Goal: Task Accomplishment & Management: Manage account settings

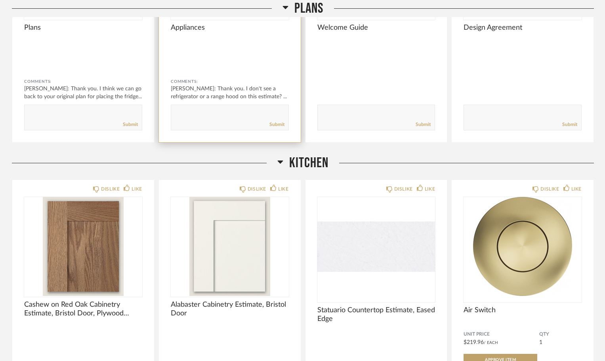
scroll to position [271, 0]
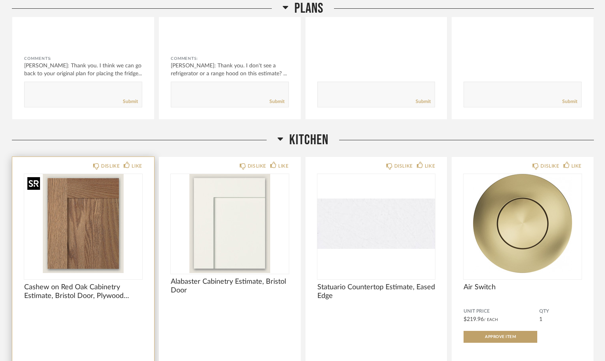
click at [0, 0] on img at bounding box center [0, 0] width 0 height 0
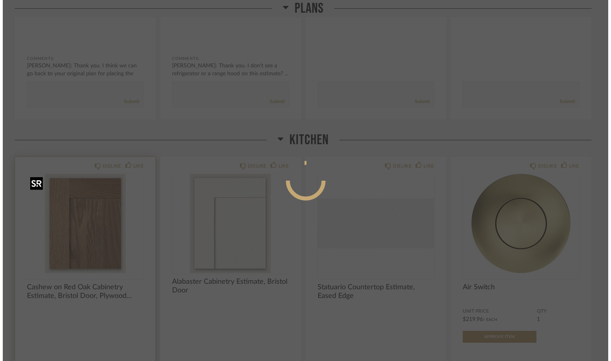
scroll to position [0, 0]
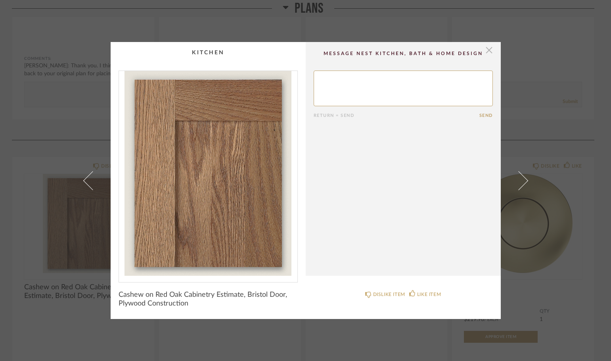
click at [482, 52] on span "button" at bounding box center [489, 50] width 16 height 16
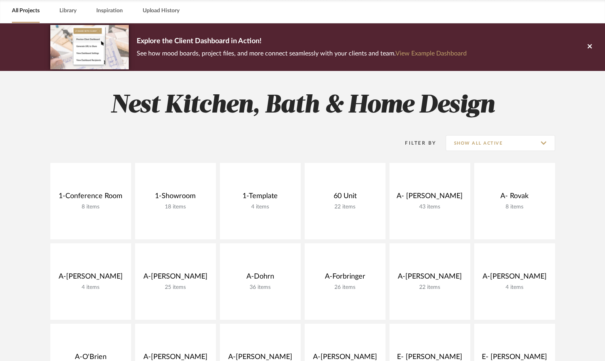
scroll to position [277, 0]
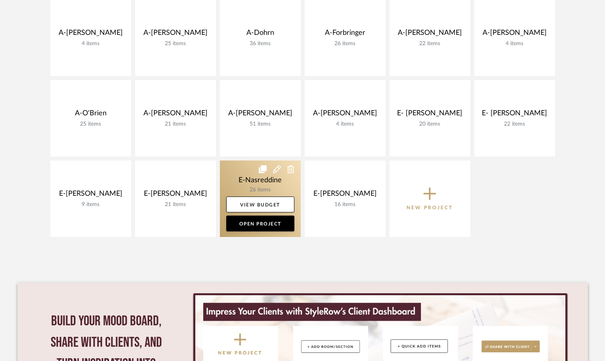
click at [264, 180] on link at bounding box center [260, 198] width 81 height 76
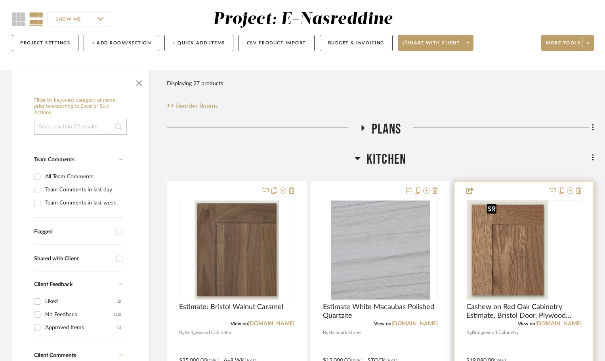
scroll to position [79, 0]
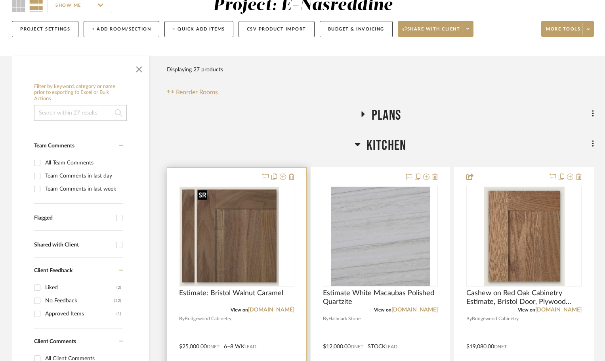
click at [223, 252] on img "0" at bounding box center [222, 236] width 85 height 99
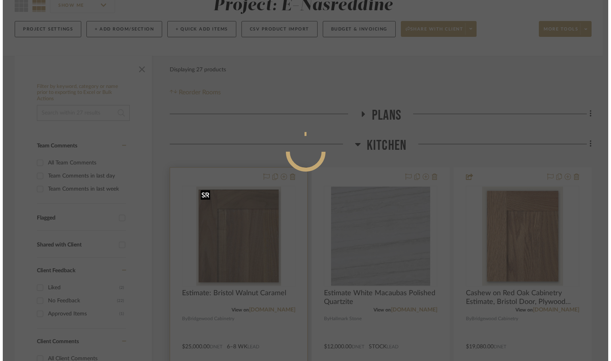
scroll to position [0, 0]
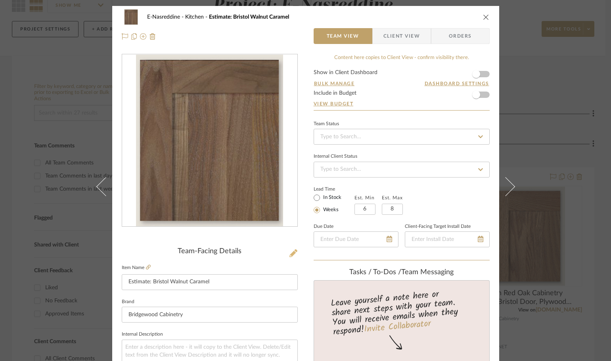
click at [290, 253] on icon at bounding box center [293, 253] width 8 height 8
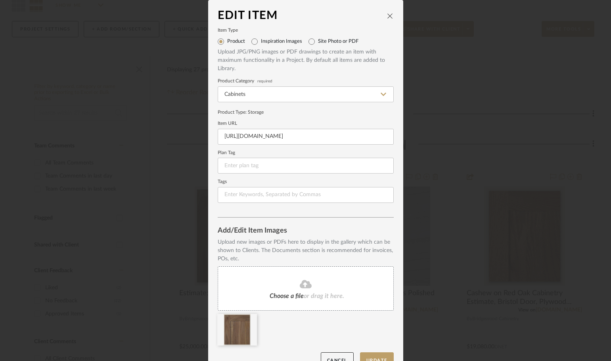
scroll to position [17, 0]
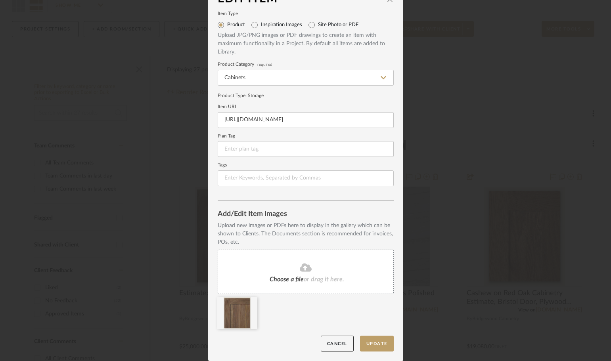
click at [294, 265] on fa-icon at bounding box center [305, 268] width 72 height 10
click at [310, 273] on div "Choose a file or drag it here." at bounding box center [306, 272] width 176 height 44
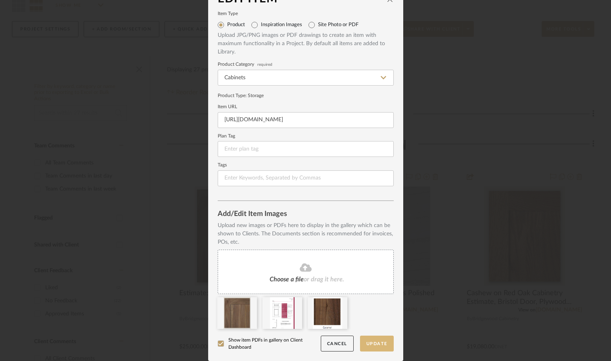
click at [379, 345] on button "Update" at bounding box center [377, 344] width 34 height 16
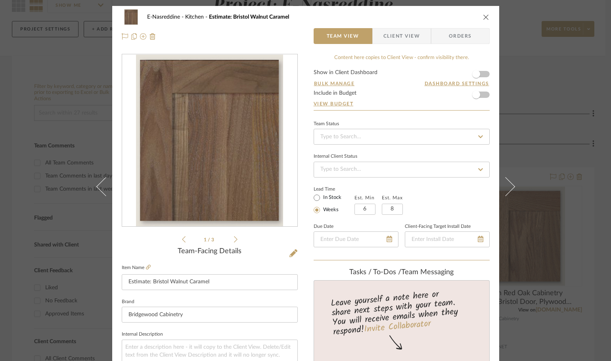
click at [234, 239] on icon at bounding box center [236, 239] width 4 height 6
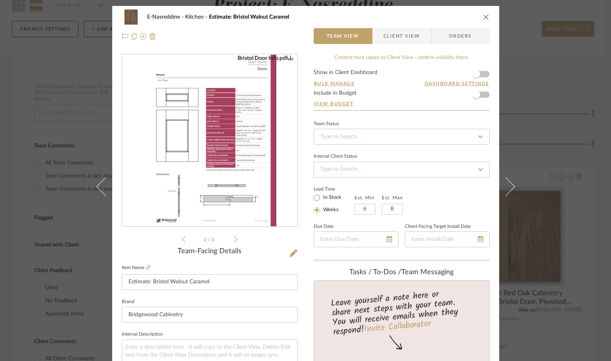
click at [234, 239] on icon at bounding box center [236, 239] width 4 height 6
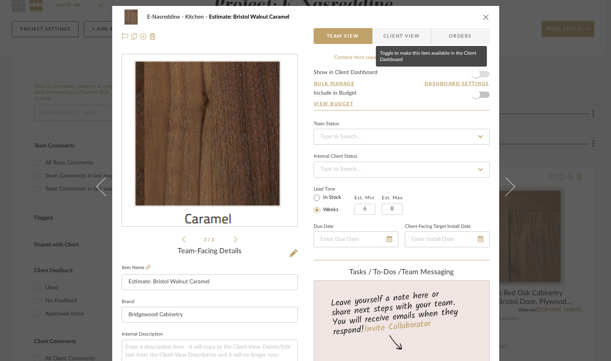
click at [479, 73] on span "button" at bounding box center [475, 73] width 17 height 17
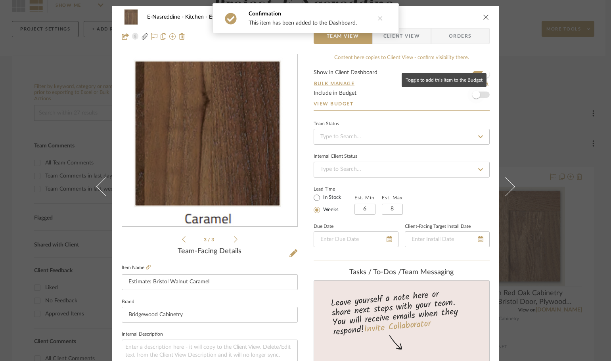
click at [480, 92] on span "button" at bounding box center [475, 94] width 17 height 17
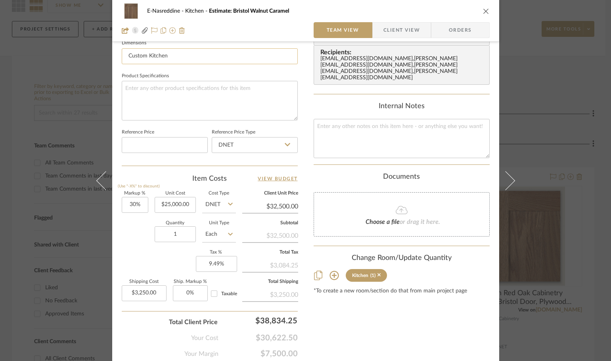
scroll to position [377, 0]
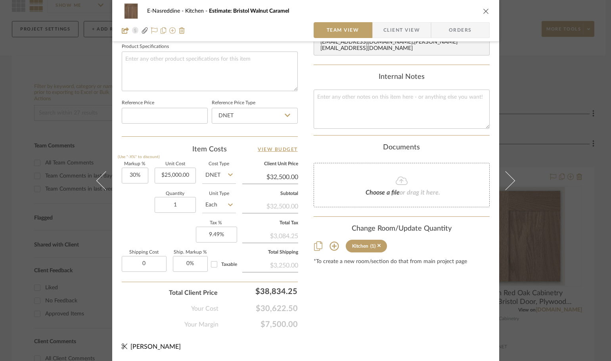
type input "$0.00"
click at [132, 308] on div "Your Cost $30,622.50" at bounding box center [210, 306] width 176 height 16
click at [483, 8] on icon "close" at bounding box center [486, 11] width 6 height 6
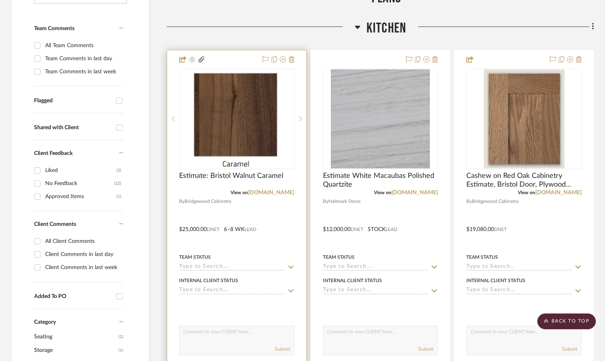
scroll to position [158, 0]
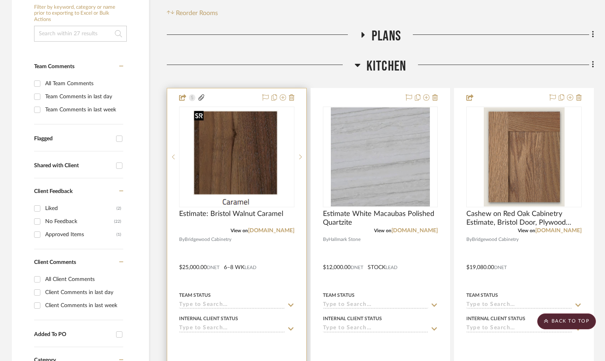
click at [209, 156] on img "0" at bounding box center [237, 156] width 92 height 99
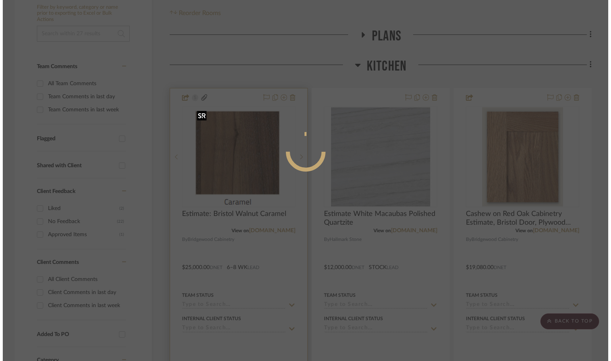
scroll to position [0, 0]
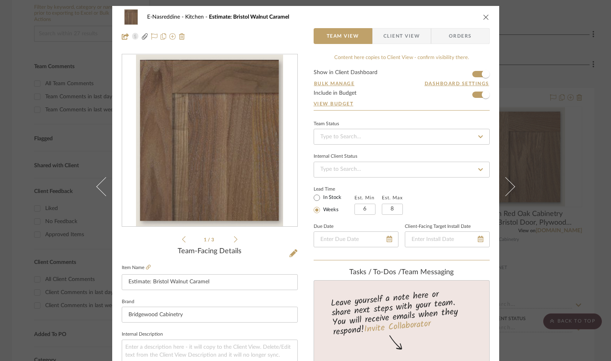
click at [485, 16] on icon "close" at bounding box center [486, 17] width 6 height 6
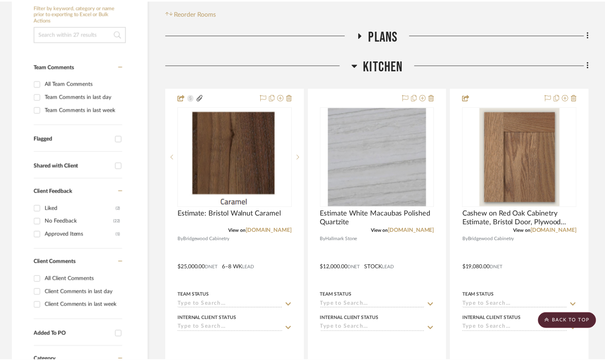
scroll to position [158, 0]
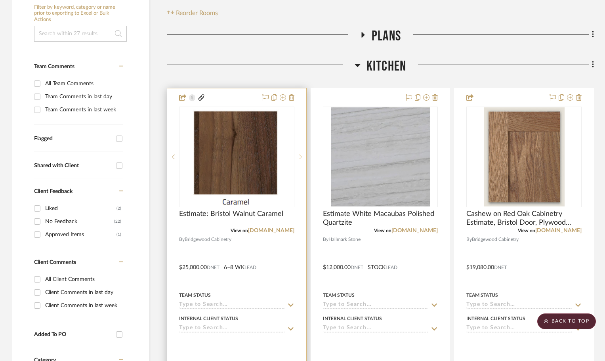
click at [299, 156] on icon at bounding box center [300, 157] width 3 height 6
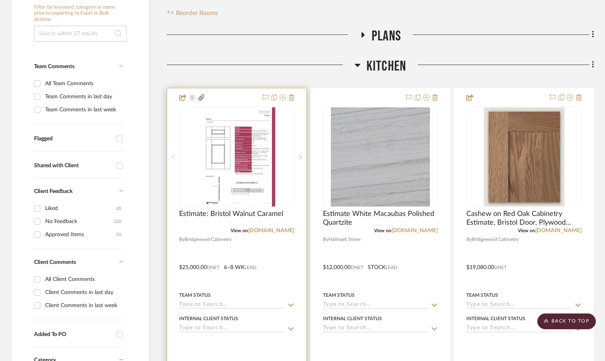
click at [172, 158] on icon at bounding box center [173, 157] width 3 height 6
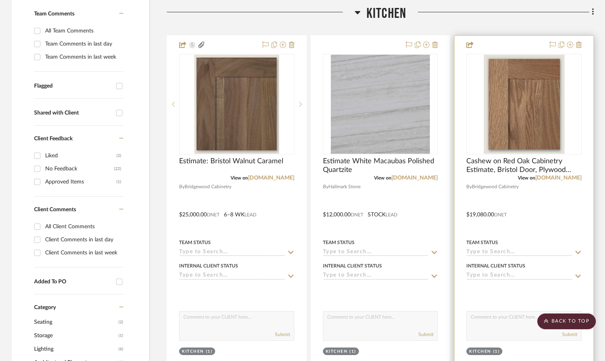
scroll to position [198, 0]
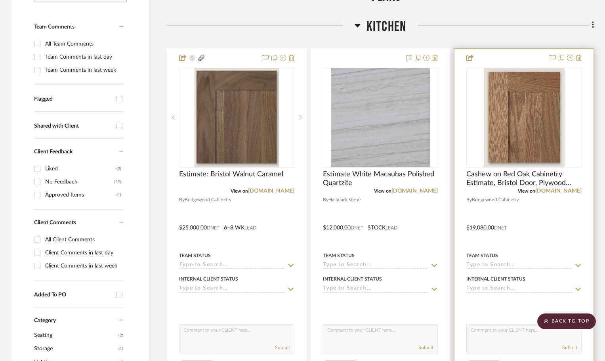
click at [563, 56] on icon at bounding box center [562, 58] width 6 height 6
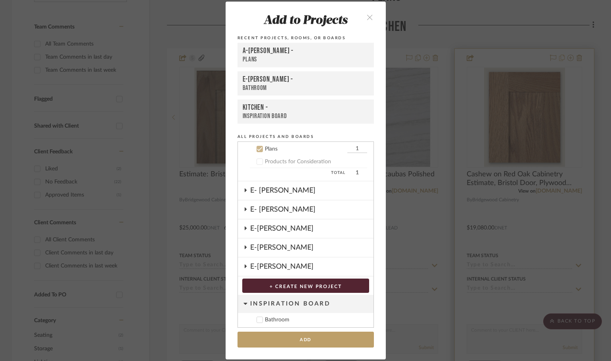
scroll to position [317, 0]
click at [267, 163] on div "Products for Consideration" at bounding box center [316, 161] width 102 height 7
click at [259, 148] on icon at bounding box center [260, 149] width 6 height 6
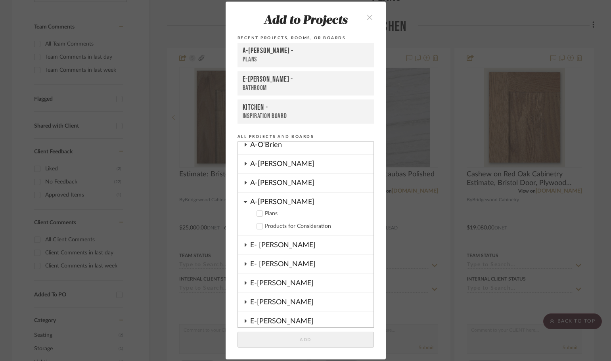
scroll to position [238, 0]
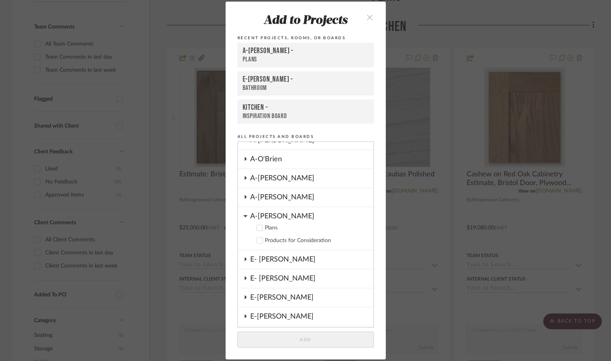
click at [239, 217] on cdk-nested-tree-node "A-Zink Plans Products for Consideration" at bounding box center [305, 228] width 135 height 43
click at [243, 213] on icon at bounding box center [245, 216] width 4 height 6
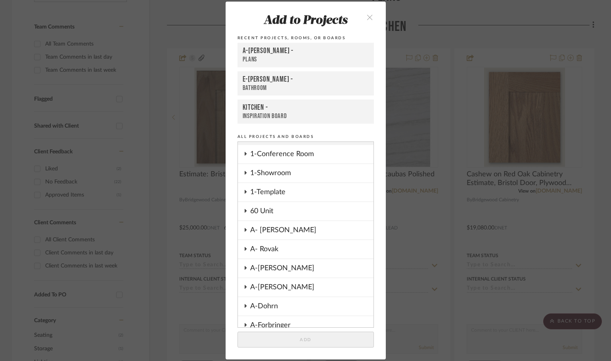
scroll to position [0, 0]
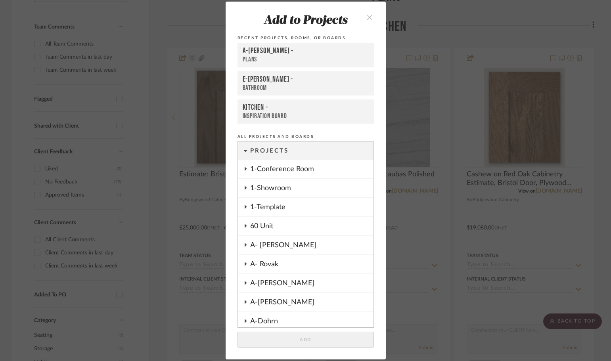
click at [369, 17] on icon "close" at bounding box center [369, 17] width 7 height 7
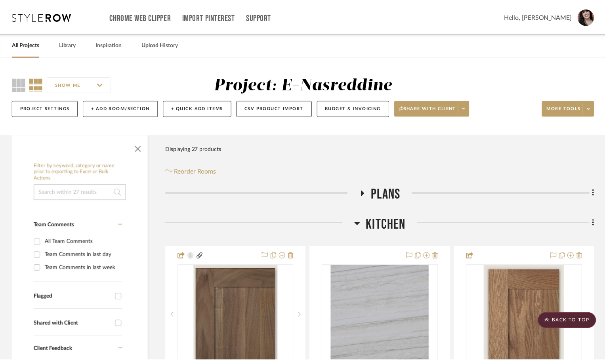
scroll to position [198, 0]
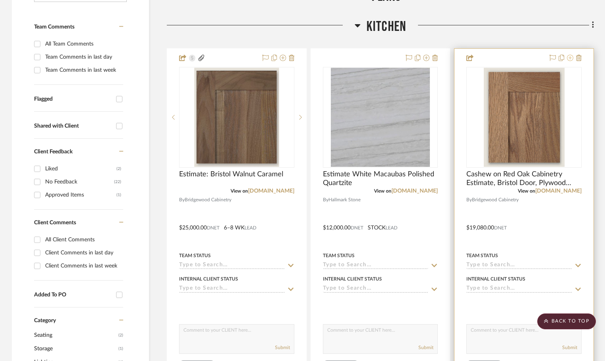
click at [571, 57] on icon at bounding box center [570, 58] width 6 height 6
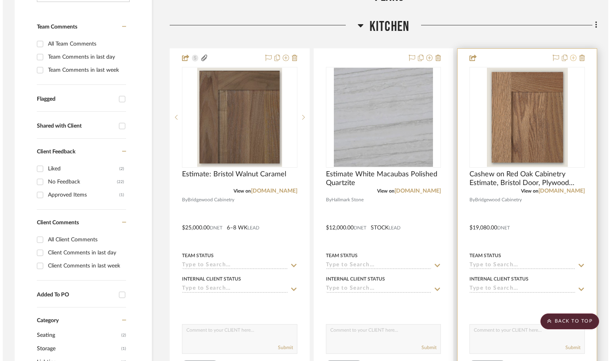
scroll to position [0, 0]
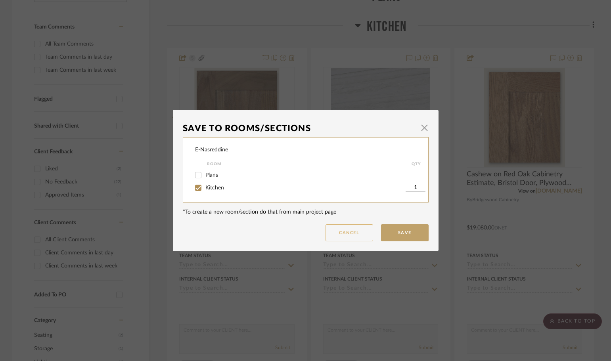
click at [345, 230] on button "Cancel" at bounding box center [349, 232] width 48 height 17
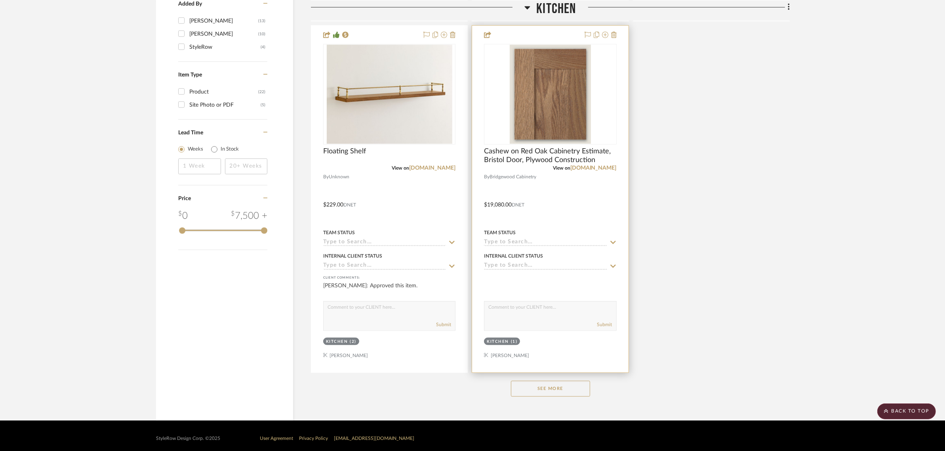
scroll to position [930, 0]
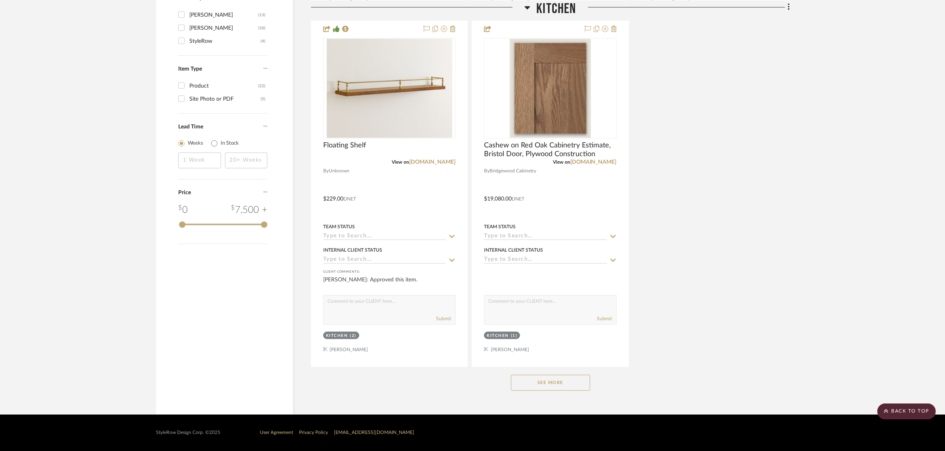
click at [547, 361] on button "See More" at bounding box center [550, 383] width 79 height 16
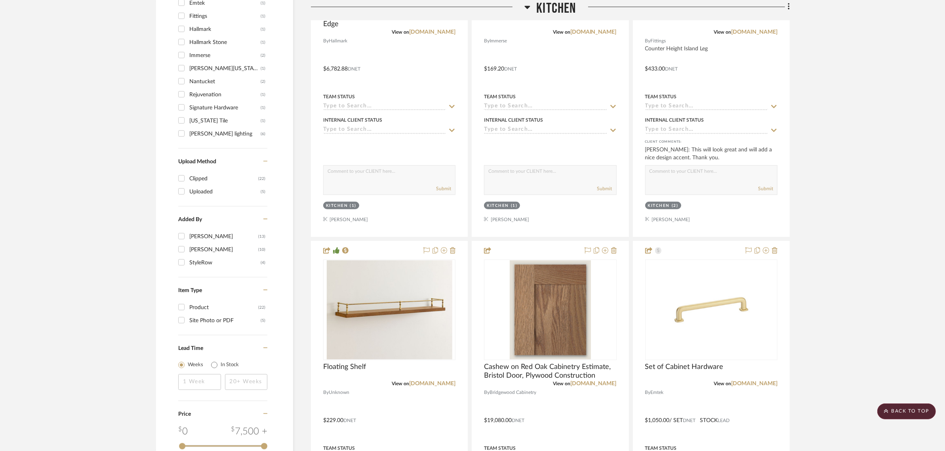
scroll to position [706, 0]
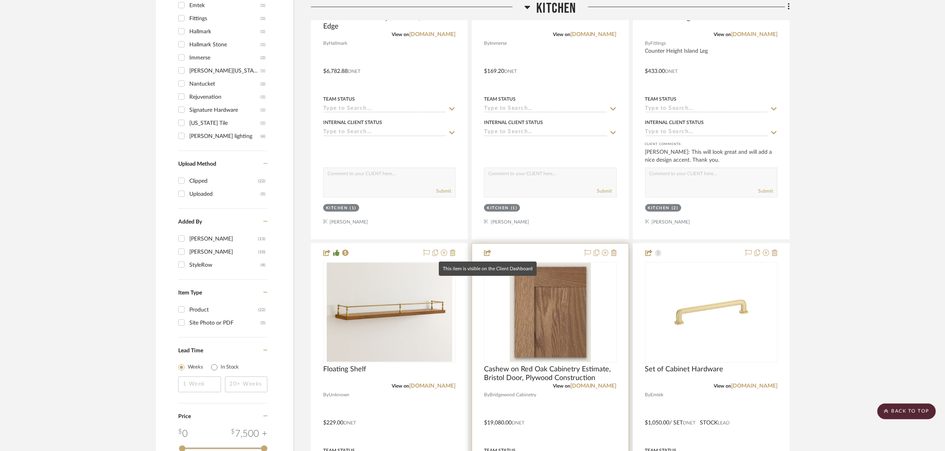
click at [488, 253] on icon at bounding box center [487, 253] width 7 height 6
click at [483, 250] on div at bounding box center [550, 417] width 156 height 347
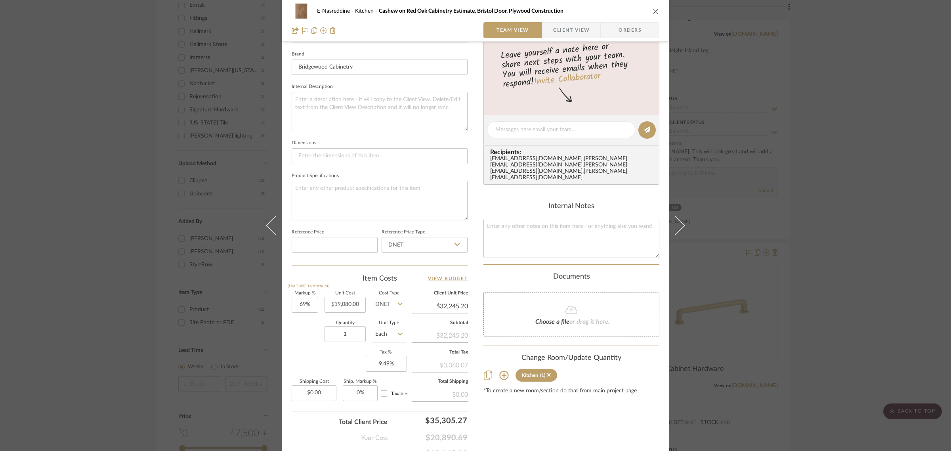
scroll to position [286, 0]
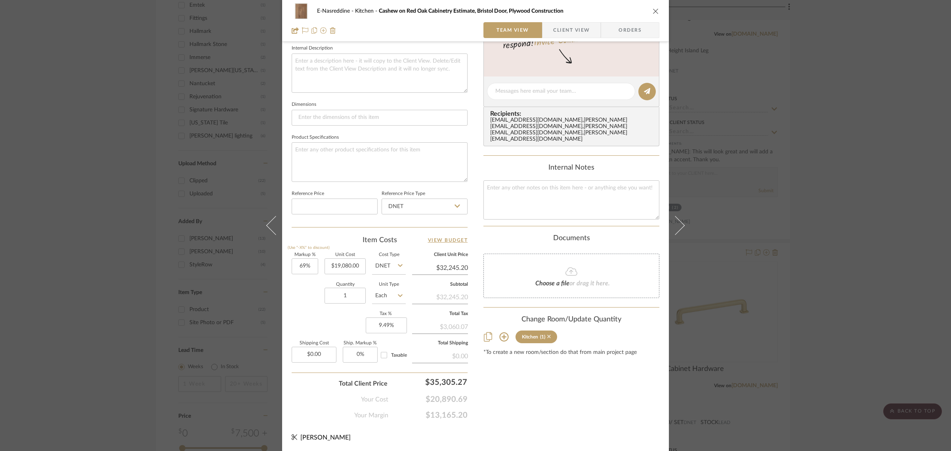
click at [548, 334] on icon at bounding box center [549, 337] width 4 height 6
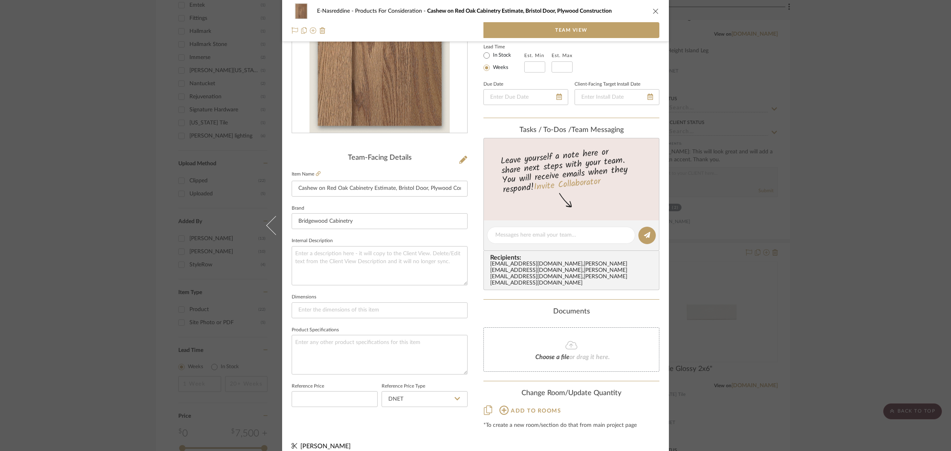
click at [610, 10] on icon "close" at bounding box center [656, 11] width 6 height 6
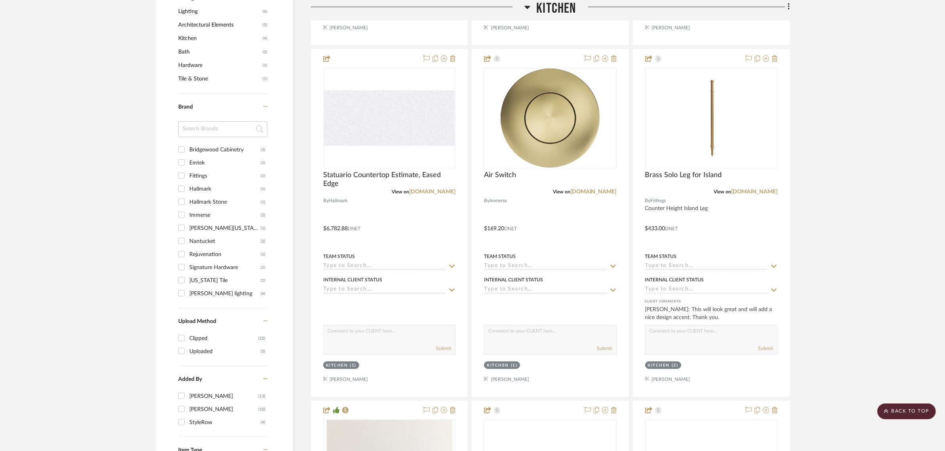
scroll to position [153, 0]
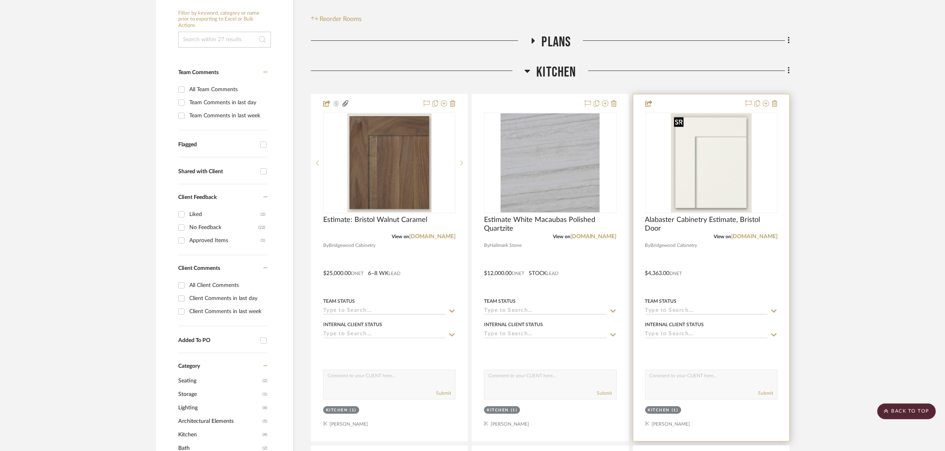
click at [610, 196] on img "0" at bounding box center [711, 162] width 81 height 99
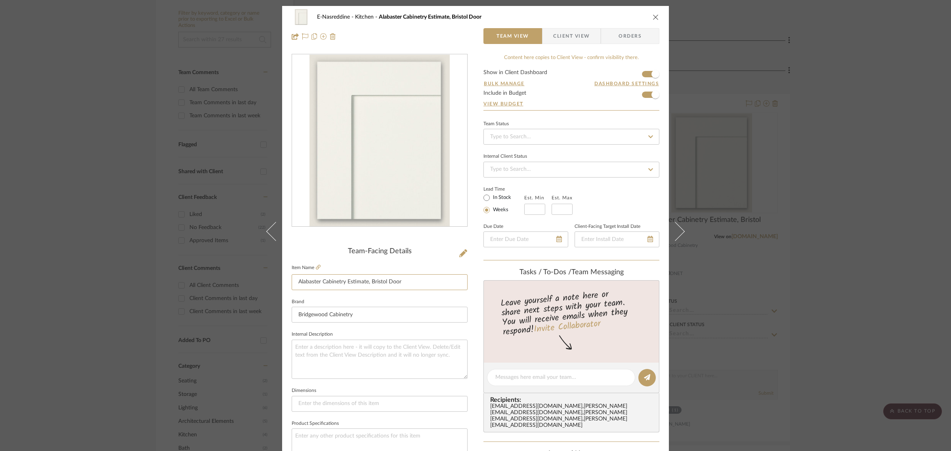
drag, startPoint x: 319, startPoint y: 283, endPoint x: 243, endPoint y: 286, distance: 76.1
click at [243, 286] on div "E-Nasreddine Kitchen Alabaster Cabinetry Estimate, Bristol Door Team View Clien…" at bounding box center [475, 225] width 951 height 451
click at [356, 280] on input "White Cabinetry Estimate, Bristol Door" at bounding box center [380, 282] width 176 height 16
drag, startPoint x: 353, startPoint y: 282, endPoint x: 337, endPoint y: 286, distance: 16.9
click at [337, 286] on input "White Cabinetry Estimate, Bristol Door" at bounding box center [380, 282] width 176 height 16
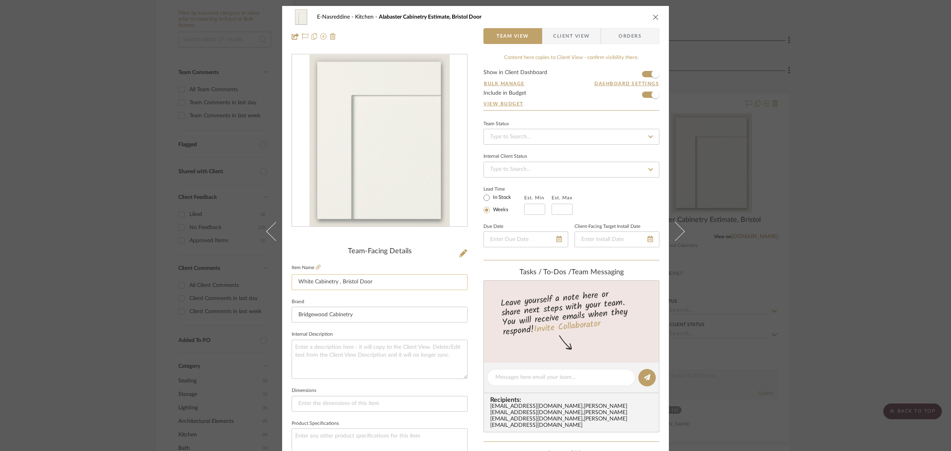
click at [298, 280] on input "White Cabinetry , Bristol Door" at bounding box center [380, 282] width 176 height 16
paste input "Estimate"
drag, startPoint x: 406, startPoint y: 279, endPoint x: 363, endPoint y: 282, distance: 43.7
click at [363, 282] on input "Estimate: White Cabinetry , Bristol Door" at bounding box center [380, 282] width 176 height 16
click at [334, 280] on input "Estimate: White Cabinetry , Bristol Door" at bounding box center [380, 282] width 176 height 16
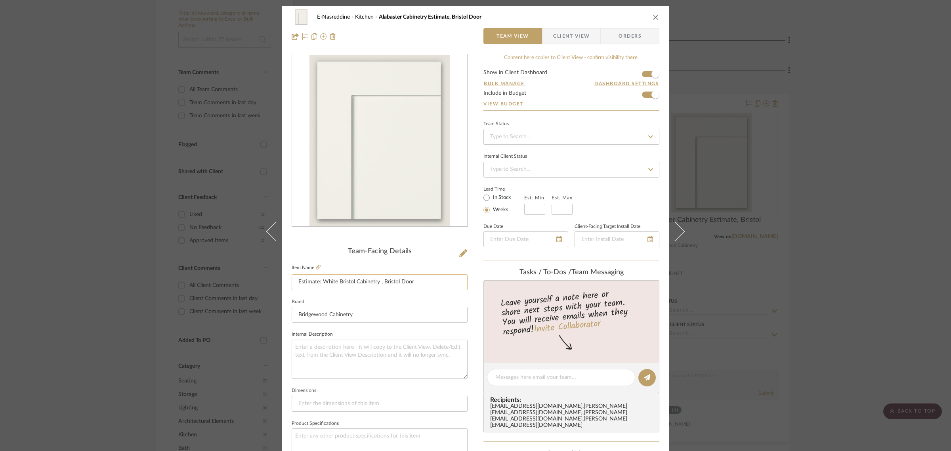
drag, startPoint x: 421, startPoint y: 282, endPoint x: 375, endPoint y: 282, distance: 45.6
click at [375, 282] on input "Estimate: White Bristol Cabinetry , Bristol Door" at bounding box center [380, 282] width 176 height 16
type input "Estimate: White Bristol Cabinetry, plywood construction. Pantry/REF/Ovens and C…"
click at [392, 311] on input "Bridgewood Cabinetry" at bounding box center [380, 315] width 176 height 16
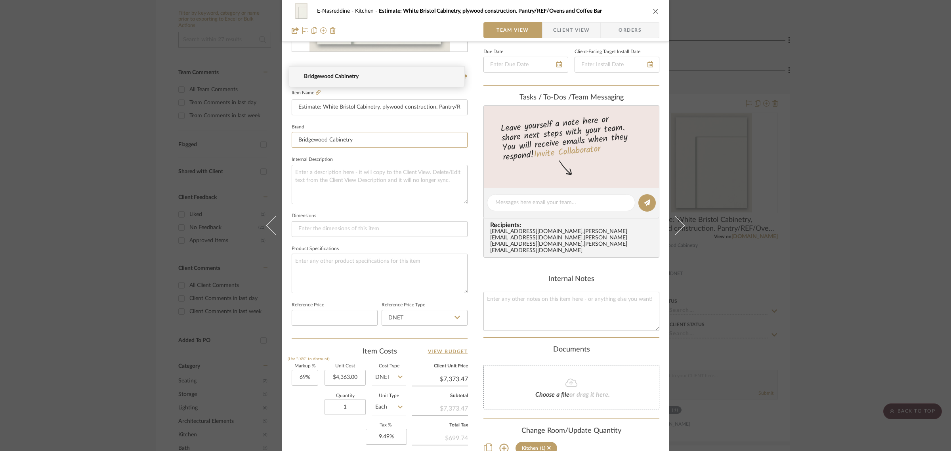
scroll to position [0, 0]
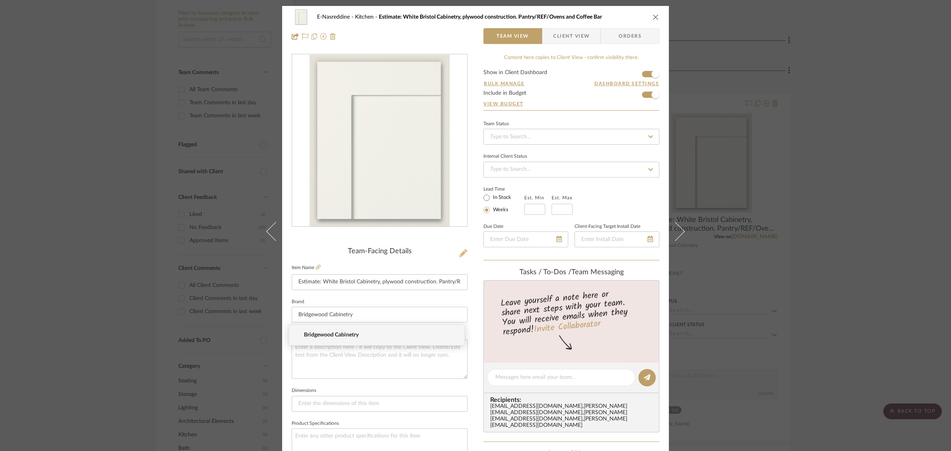
click at [459, 251] on icon at bounding box center [463, 253] width 8 height 8
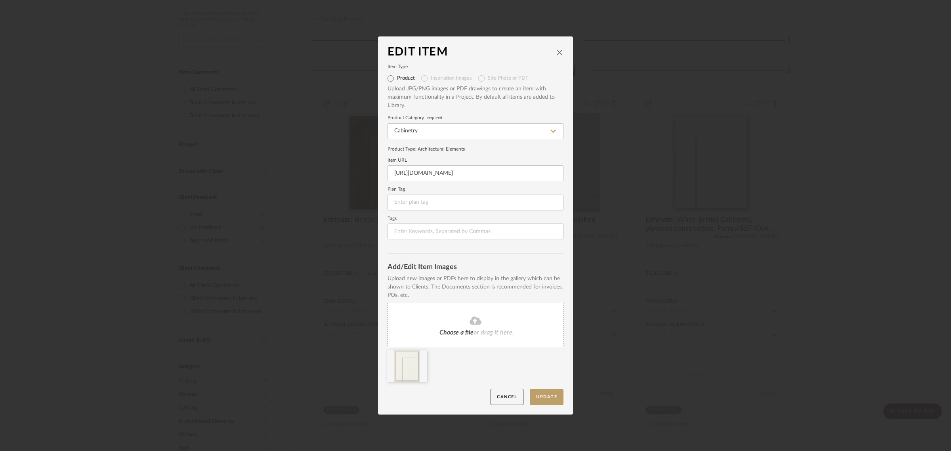
click at [462, 327] on div "Choose a file or drag it here." at bounding box center [475, 325] width 176 height 44
click at [540, 361] on button "Update" at bounding box center [547, 397] width 34 height 16
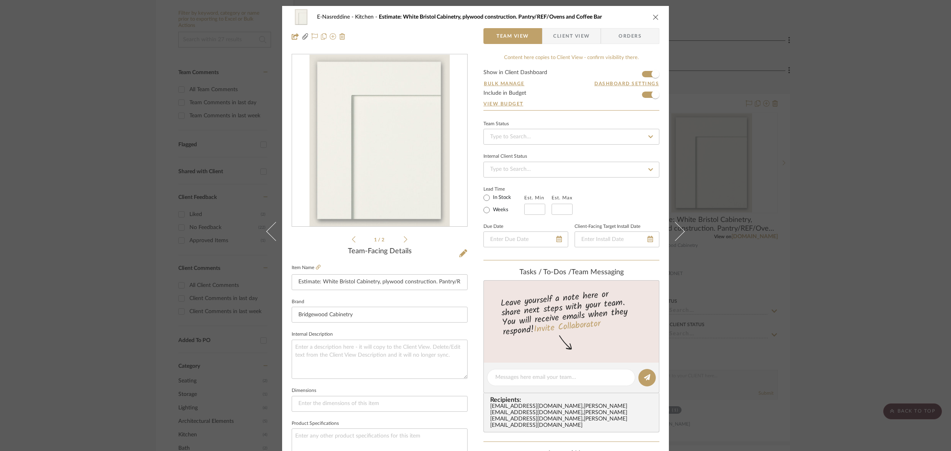
click at [610, 143] on div "E-Nasreddine Kitchen Estimate: White Bristol Cabinetry, plywood construction. P…" at bounding box center [475, 225] width 951 height 451
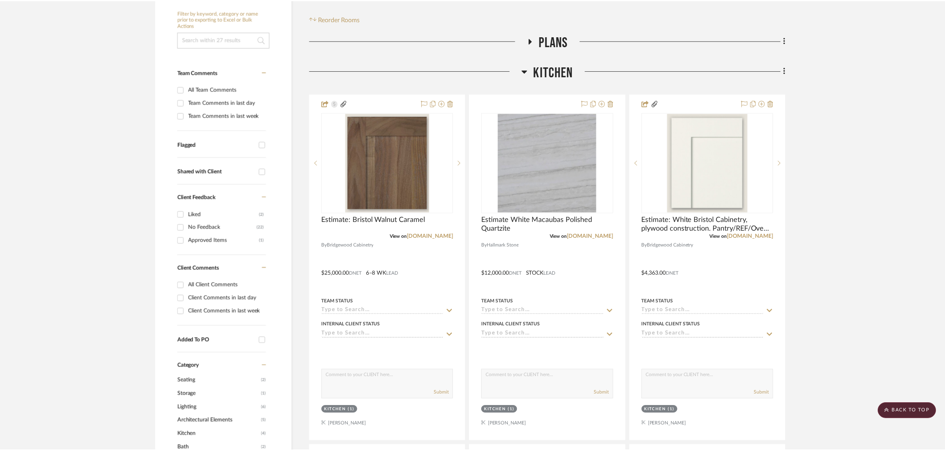
scroll to position [153, 0]
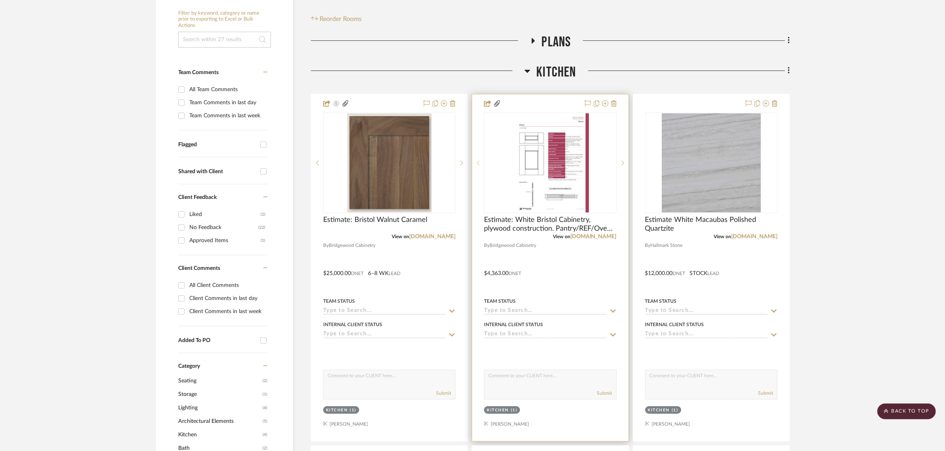
click at [473, 162] on sr-prev-btn at bounding box center [478, 163] width 12 height 6
click at [477, 159] on div at bounding box center [478, 163] width 12 height 101
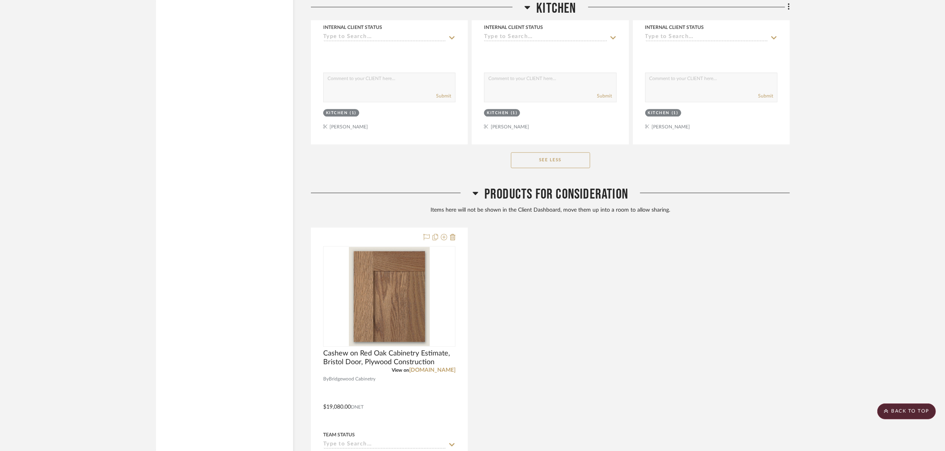
scroll to position [2678, 0]
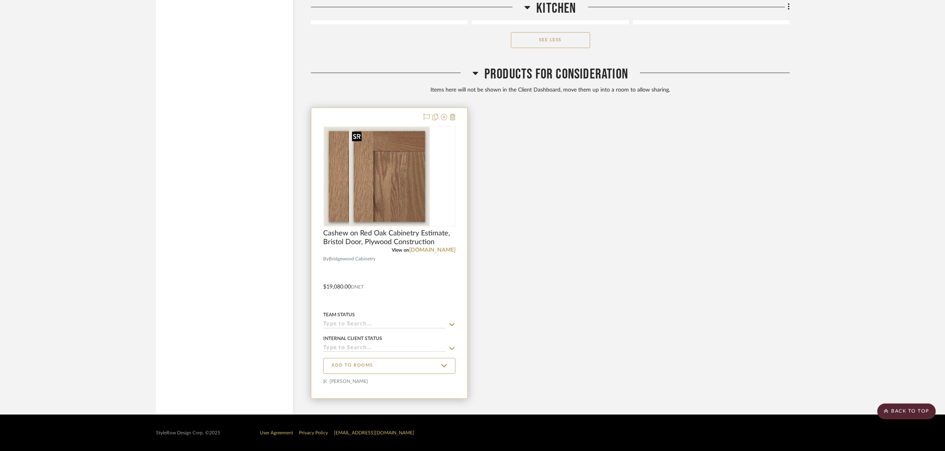
click at [405, 164] on img "0" at bounding box center [364, 176] width 81 height 99
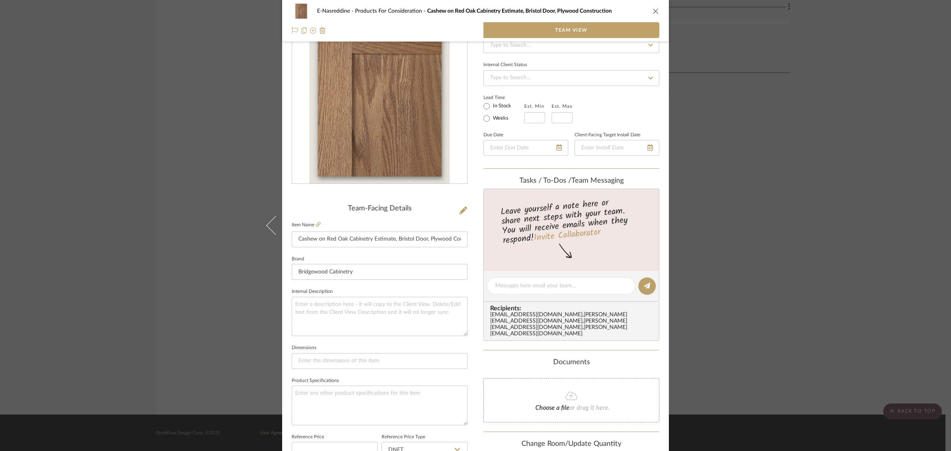
scroll to position [93, 0]
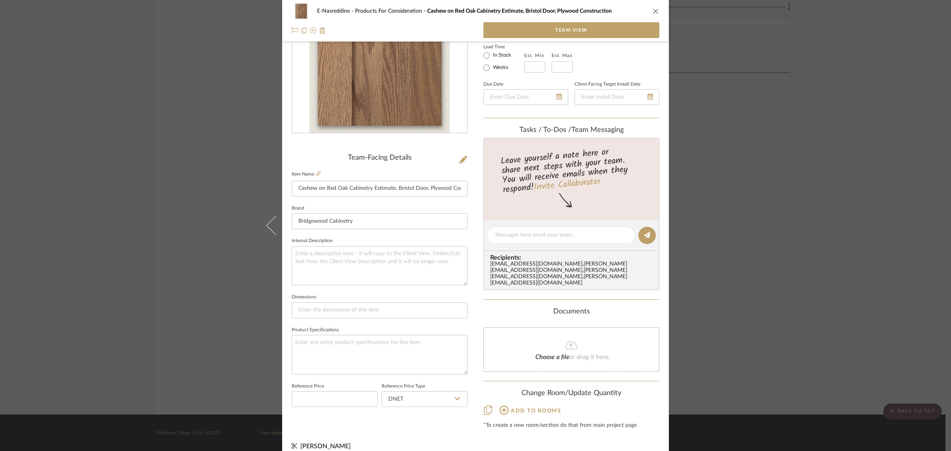
click at [549, 361] on span "Add to rooms" at bounding box center [536, 411] width 50 height 6
click at [504, 361] on span "Kitchen" at bounding box center [503, 442] width 19 height 6
click at [493, 361] on input "Kitchen" at bounding box center [486, 442] width 13 height 13
checkbox input "true"
type input "1"
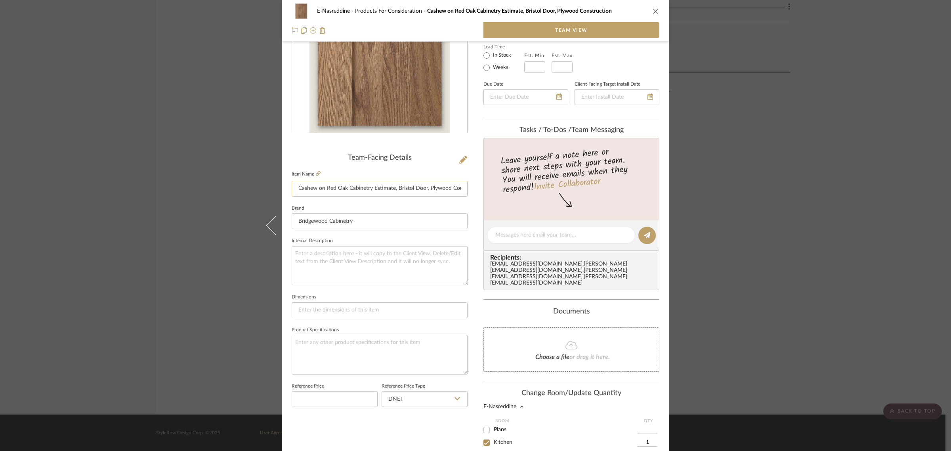
click at [329, 191] on input "Cashew on Red Oak Cabinetry Estimate, Bristol Door, Plywood Construction" at bounding box center [380, 189] width 176 height 16
click at [433, 191] on input "Cashew on Red Oak Cabinetry Estimate, Bristol Door, Plywood Construction" at bounding box center [380, 189] width 176 height 16
drag, startPoint x: 371, startPoint y: 189, endPoint x: 248, endPoint y: 193, distance: 123.3
click at [248, 193] on div "E-Nasreddine Products For Consideration Cashew on Red Oak Cabinetry Estimate, B…" at bounding box center [475, 225] width 951 height 451
click at [316, 187] on input "Estimate, Bristol Door, Plywood Construction" at bounding box center [380, 189] width 176 height 16
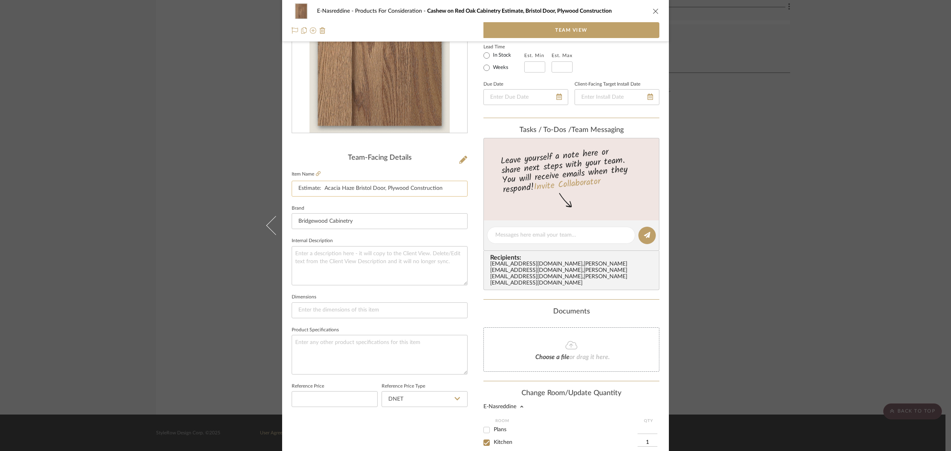
click at [450, 188] on input "Estimate: Acacia Haze Bristol Door, Plywood Construction" at bounding box center [380, 189] width 176 height 16
type input "Estimate: Acacia Haze Bristol Door, Plywood Construction. Uppers and Hood"
click at [410, 265] on textarea at bounding box center [380, 265] width 176 height 39
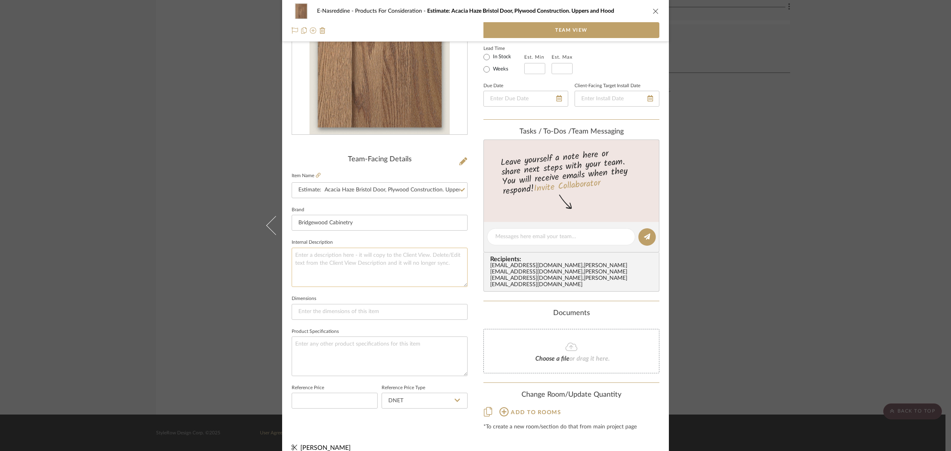
scroll to position [93, 0]
click at [518, 361] on span "Add to rooms" at bounding box center [536, 411] width 50 height 6
click at [482, 361] on input "Kitchen" at bounding box center [486, 442] width 13 height 13
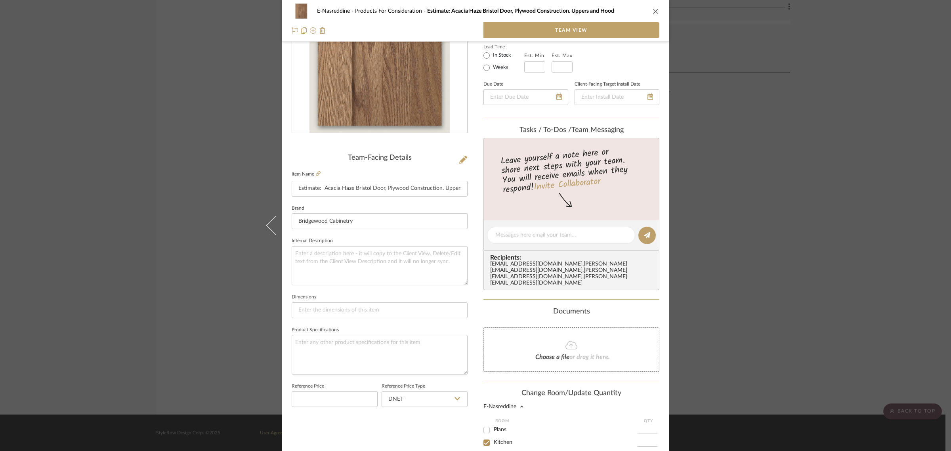
checkbox input "true"
type input "1"
click at [369, 354] on textarea at bounding box center [380, 354] width 176 height 39
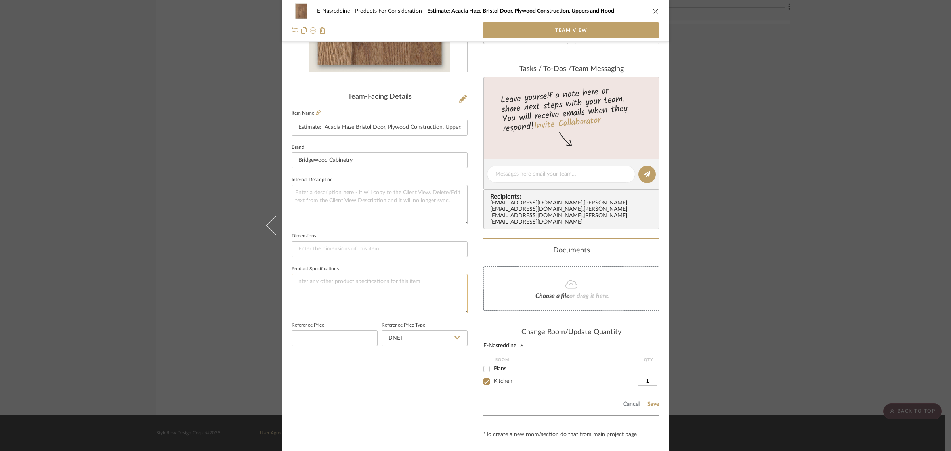
scroll to position [160, 0]
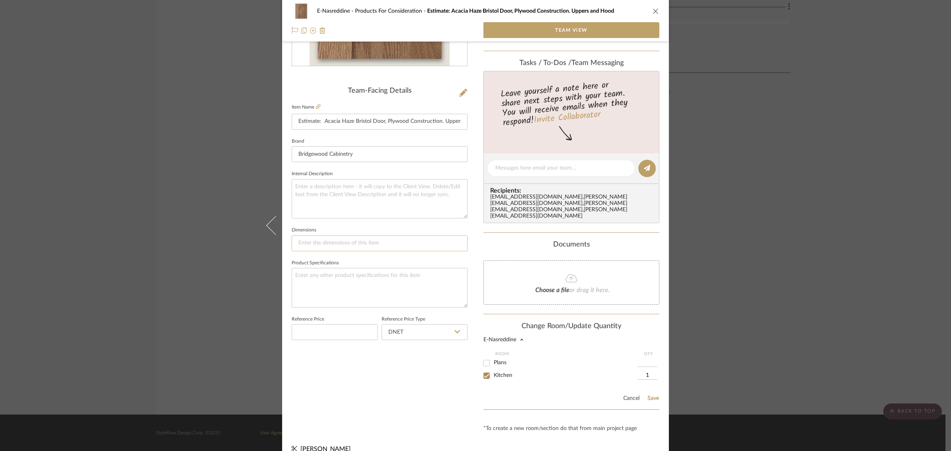
click at [342, 244] on input at bounding box center [380, 243] width 176 height 16
type input "Custom Kitchen"
click at [354, 268] on textarea at bounding box center [380, 287] width 176 height 39
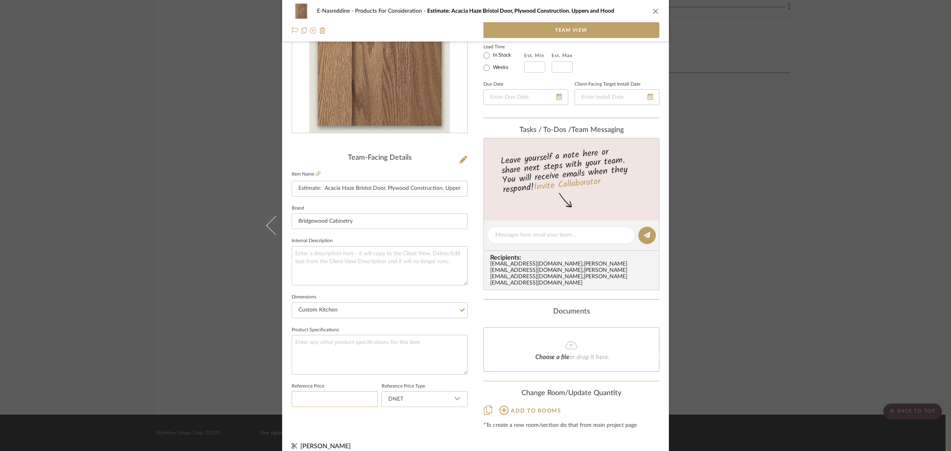
click at [319, 361] on input at bounding box center [335, 399] width 86 height 16
type input "$8,500.00"
click at [358, 330] on fieldset "Product Specifications" at bounding box center [380, 349] width 176 height 50
click at [500, 361] on icon at bounding box center [504, 410] width 10 height 10
click at [498, 361] on span "Kitchen" at bounding box center [503, 442] width 19 height 6
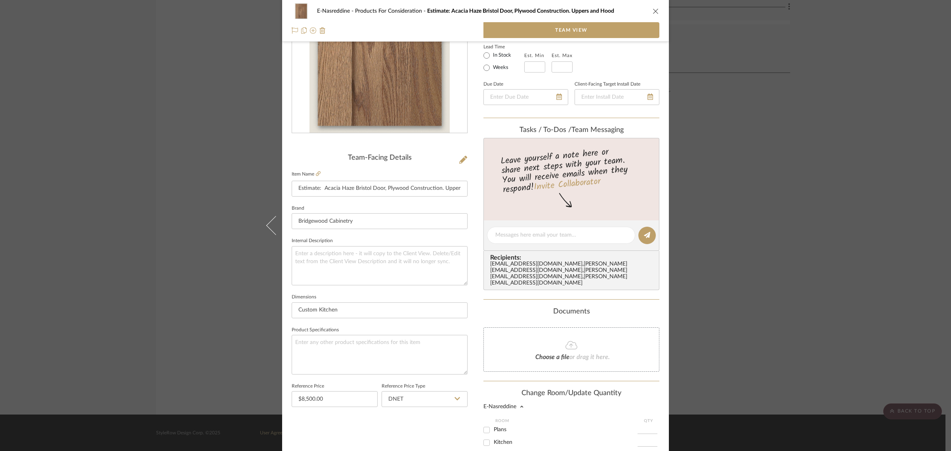
click at [493, 361] on input "Kitchen" at bounding box center [486, 442] width 13 height 13
checkbox input "true"
type input "1"
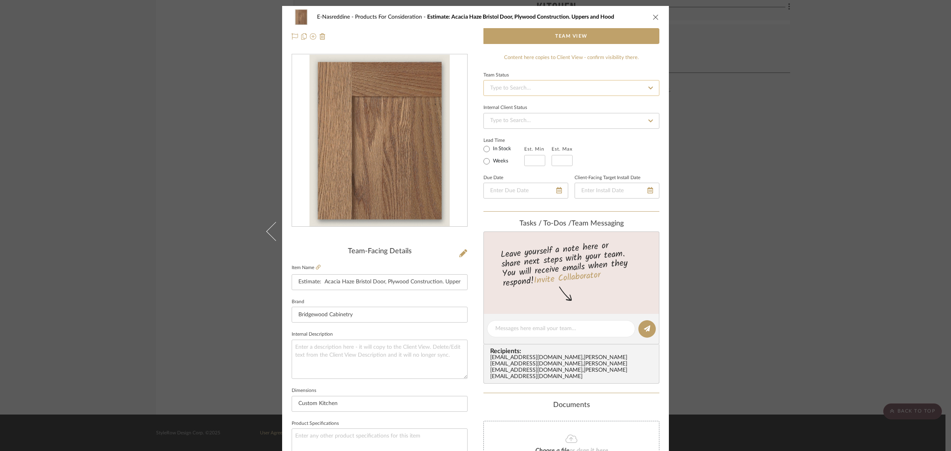
click at [530, 88] on input at bounding box center [571, 88] width 176 height 16
click at [526, 119] on input at bounding box center [571, 121] width 176 height 16
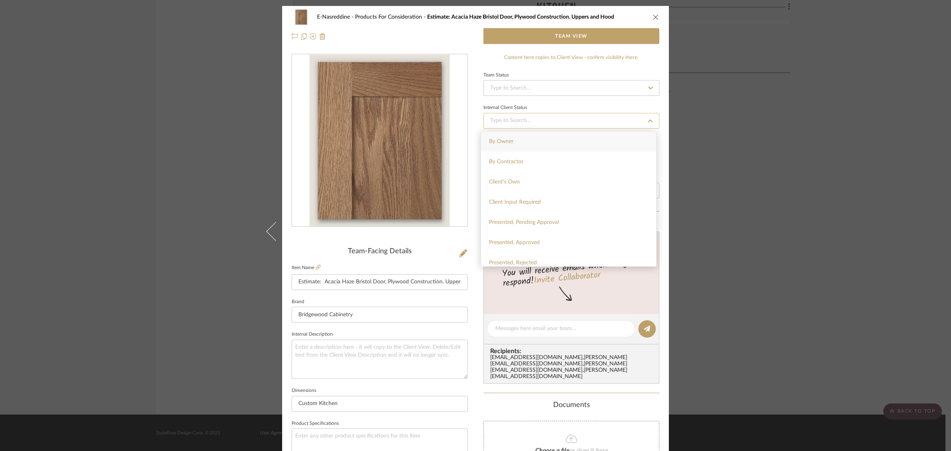
click at [526, 119] on input at bounding box center [571, 121] width 176 height 16
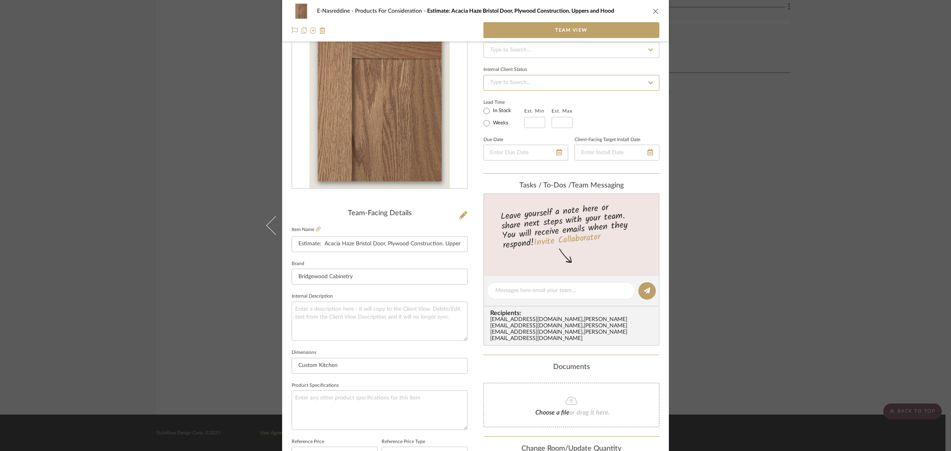
scroll to position [160, 0]
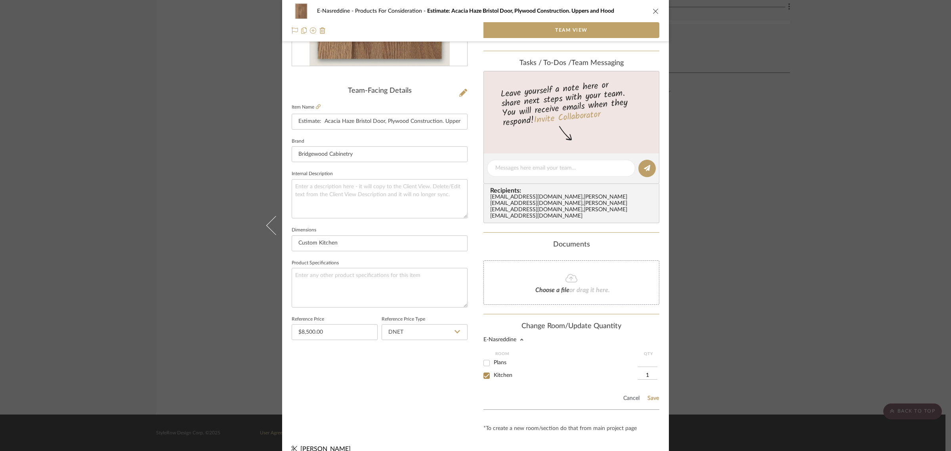
click at [610, 10] on icon "close" at bounding box center [656, 11] width 6 height 6
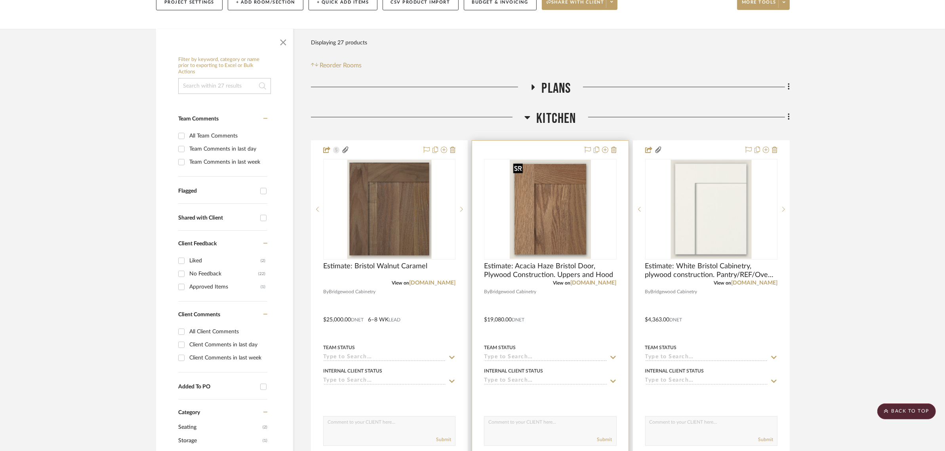
scroll to position [103, 0]
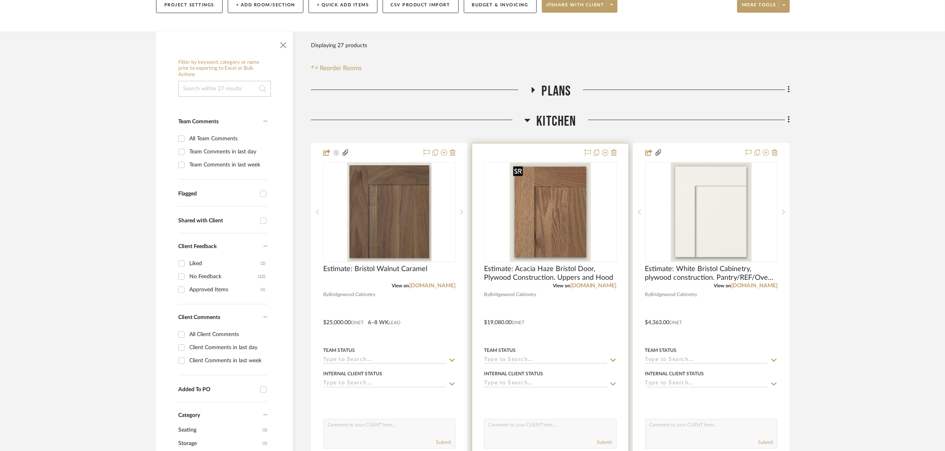
click at [560, 200] on img "0" at bounding box center [550, 211] width 81 height 99
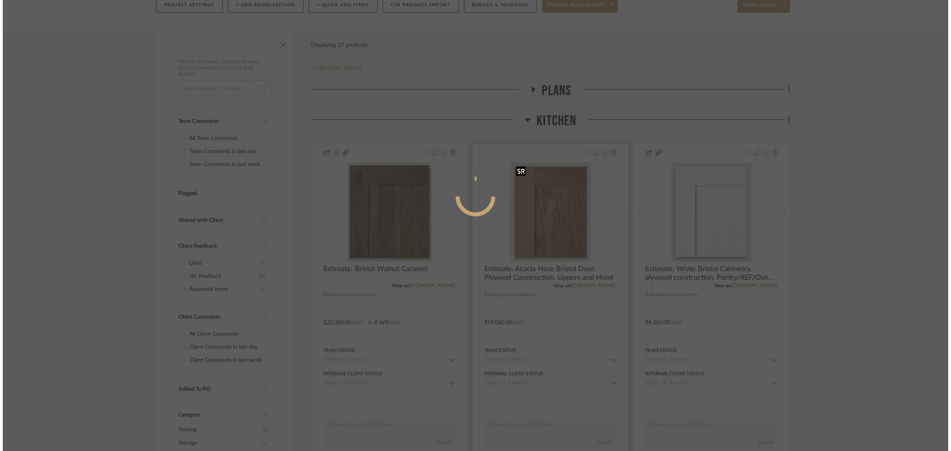
scroll to position [0, 0]
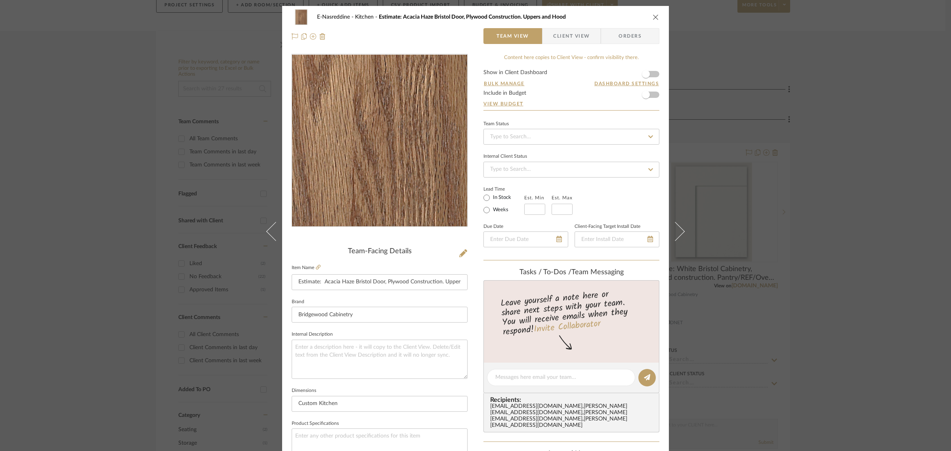
click at [389, 157] on img "0" at bounding box center [379, 141] width 140 height 172
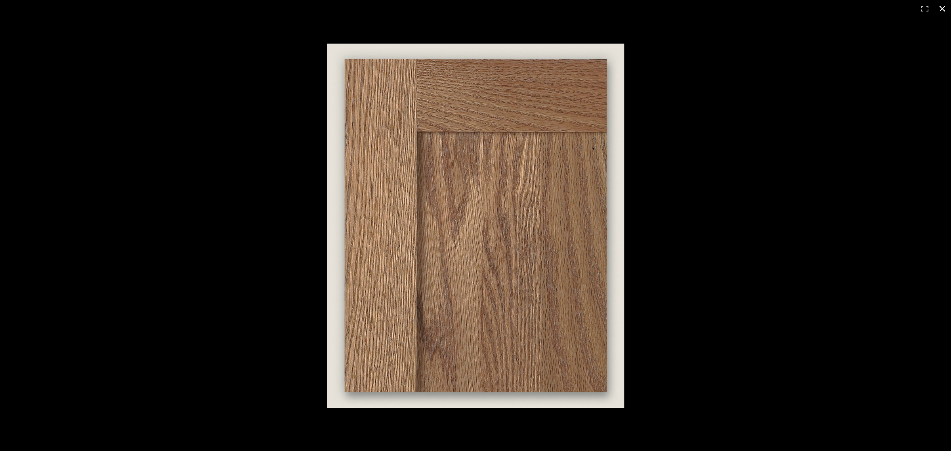
click at [610, 217] on div at bounding box center [743, 241] width 832 height 394
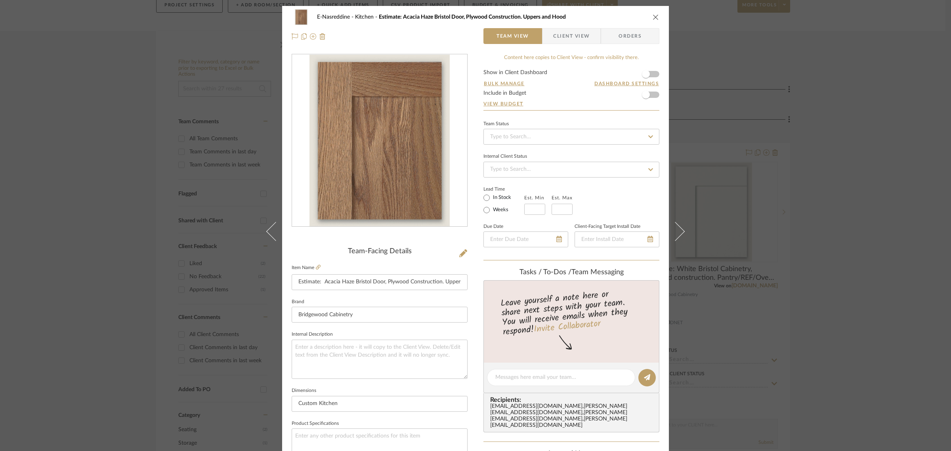
click at [391, 105] on img "0" at bounding box center [379, 141] width 140 height 172
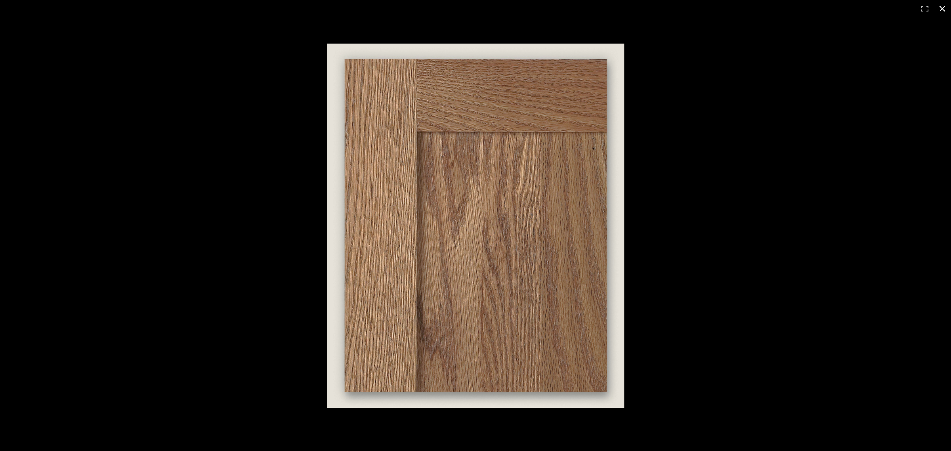
click at [610, 78] on div at bounding box center [743, 241] width 832 height 394
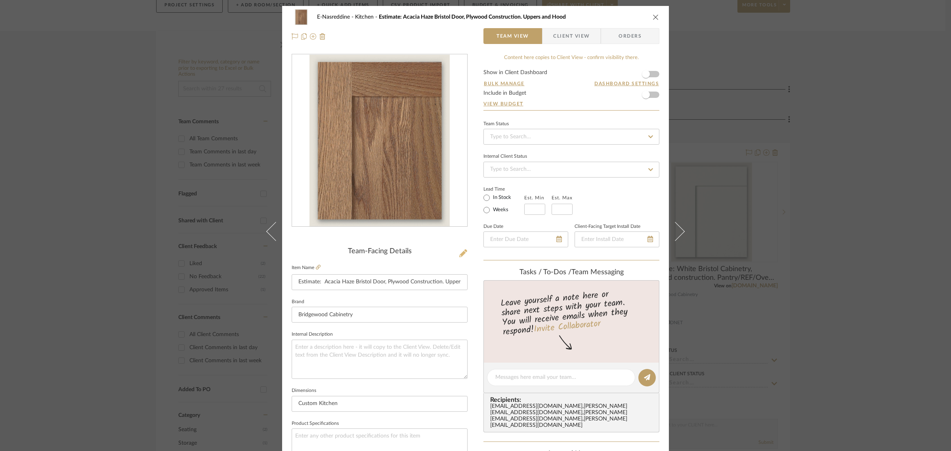
click at [459, 252] on icon at bounding box center [463, 253] width 8 height 8
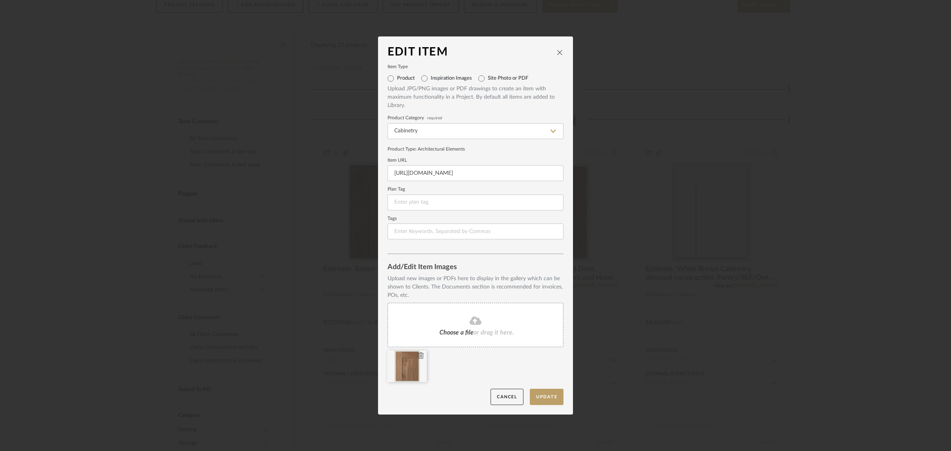
click at [418, 355] on icon at bounding box center [421, 355] width 6 height 6
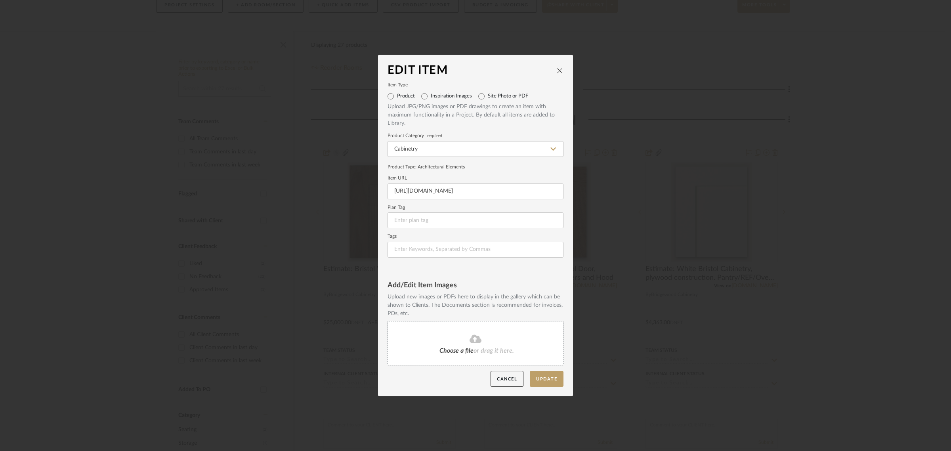
click at [460, 349] on span "Choose a file" at bounding box center [456, 350] width 34 height 6
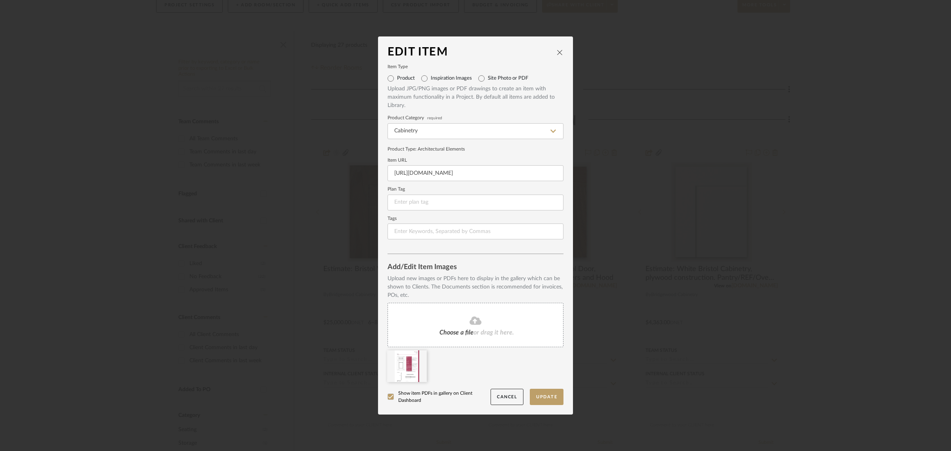
click at [464, 325] on fa-icon at bounding box center [475, 321] width 72 height 10
click at [541, 361] on button "Update" at bounding box center [547, 397] width 34 height 16
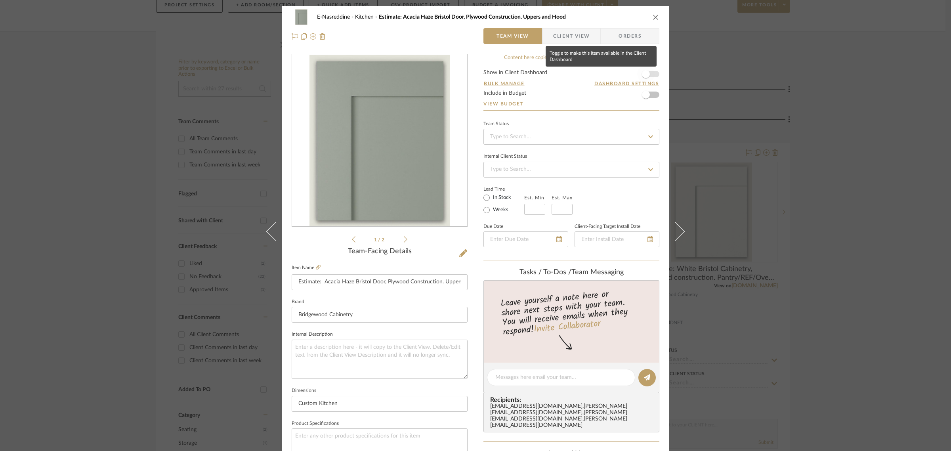
click at [610, 73] on span "button" at bounding box center [646, 74] width 8 height 8
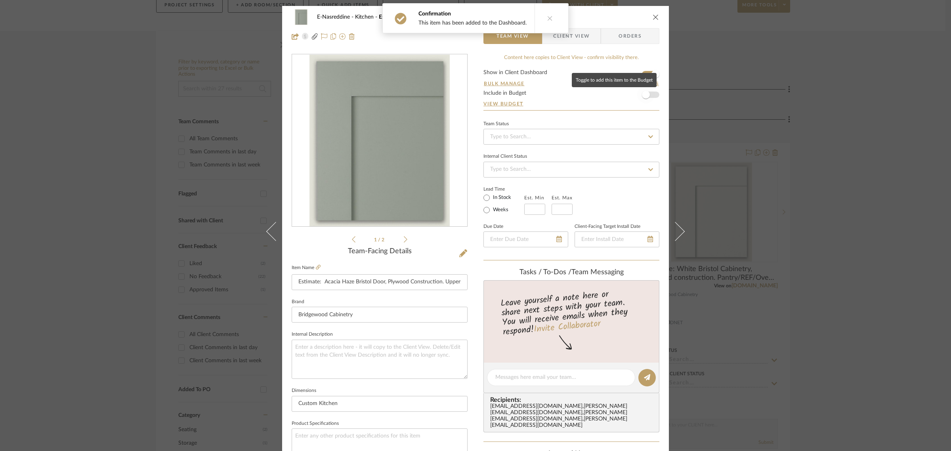
click at [610, 92] on span "button" at bounding box center [645, 94] width 17 height 17
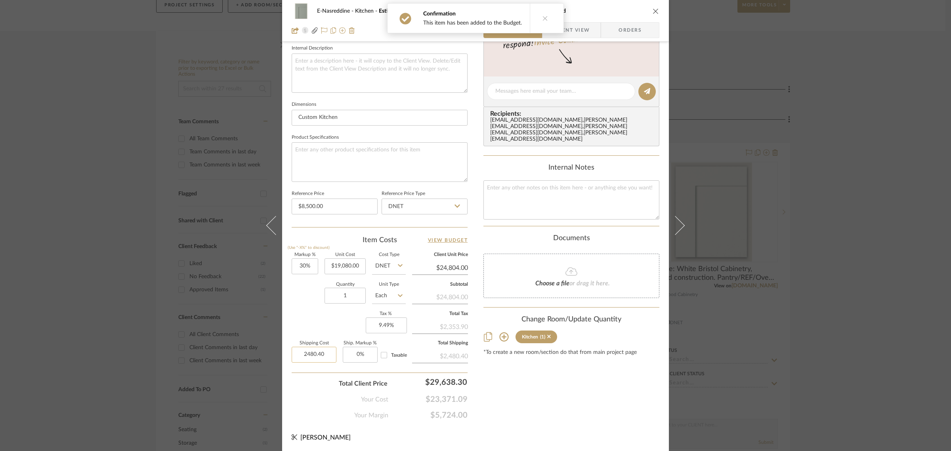
click at [320, 356] on input "2480.40" at bounding box center [314, 355] width 45 height 16
type input "$0.00"
click at [574, 361] on div "Content here copies to Client View - confirm visibility there. Show in Client D…" at bounding box center [571, 94] width 176 height 652
click at [340, 266] on input "19080.00" at bounding box center [344, 266] width 41 height 16
type input "5000"
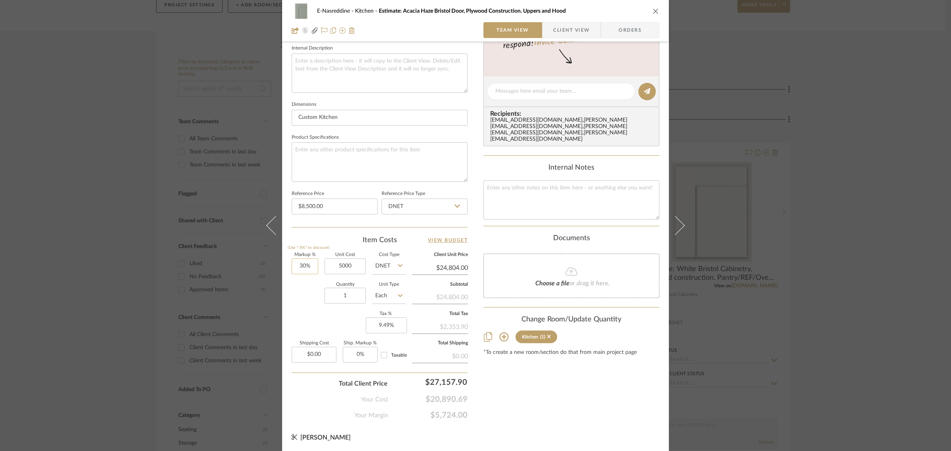
type input "30"
type input "$5,000.00"
click at [299, 263] on input "30" at bounding box center [305, 266] width 27 height 16
type input "$6,500.00"
type input "69%"
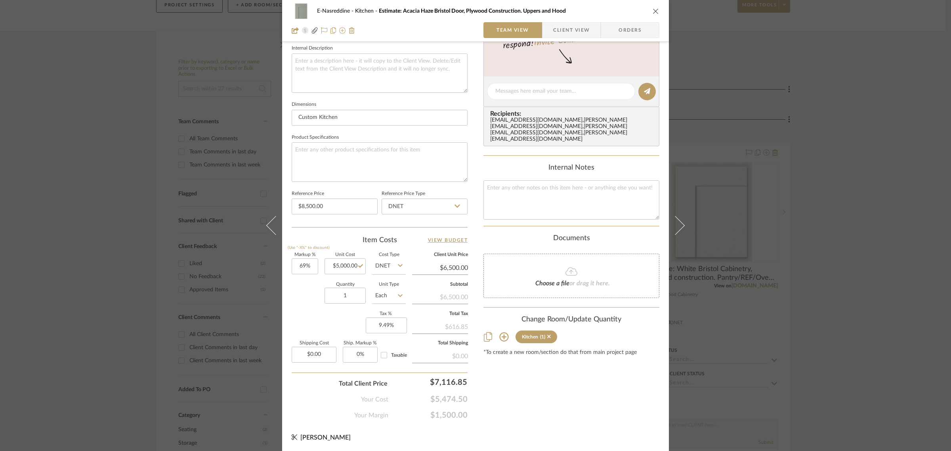
click at [309, 297] on div "Quantity 1 Unit Type Each" at bounding box center [349, 296] width 114 height 28
type input "$8,450.00"
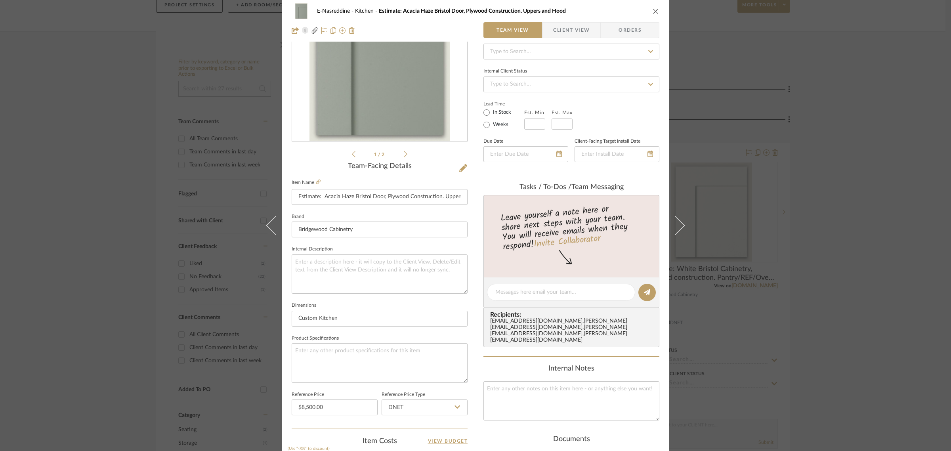
scroll to position [0, 0]
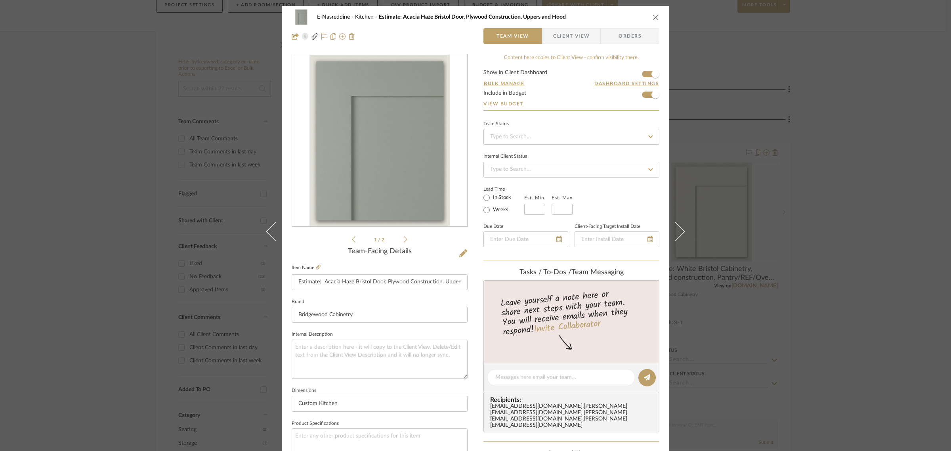
click at [610, 17] on button "close" at bounding box center [655, 16] width 7 height 7
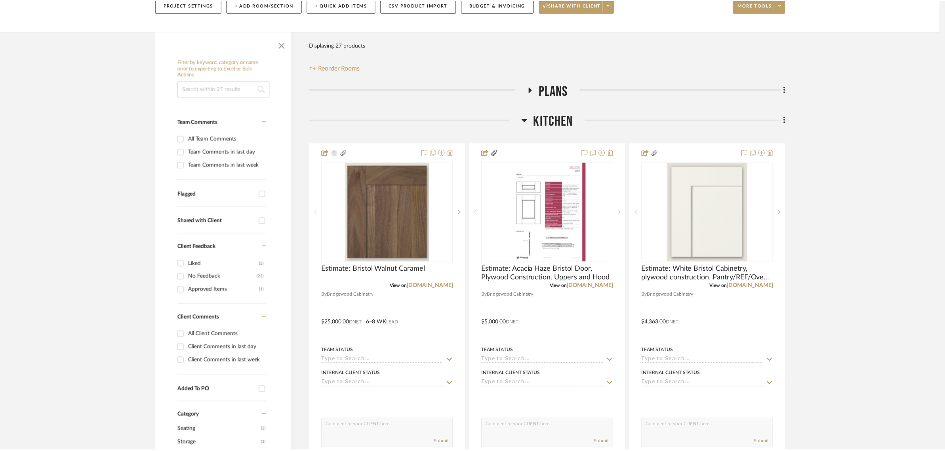
scroll to position [103, 0]
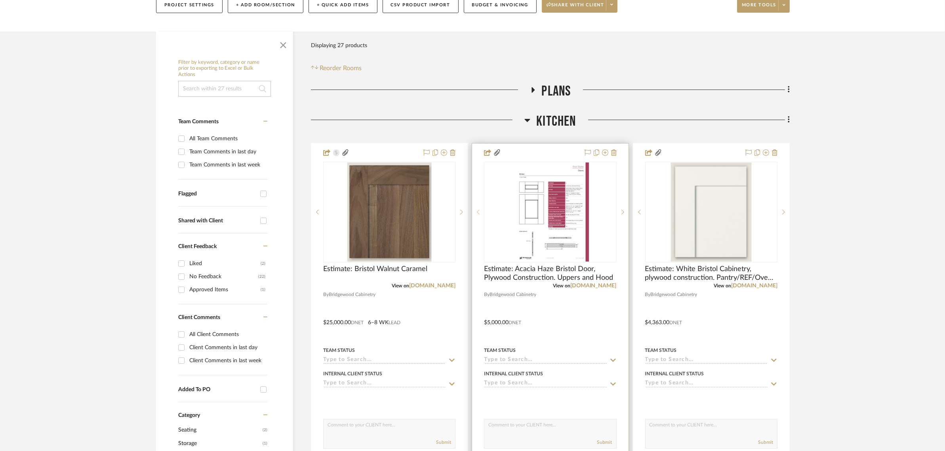
click at [476, 211] on sr-prev-btn at bounding box center [478, 212] width 12 height 6
click at [477, 211] on icon at bounding box center [478, 212] width 3 height 6
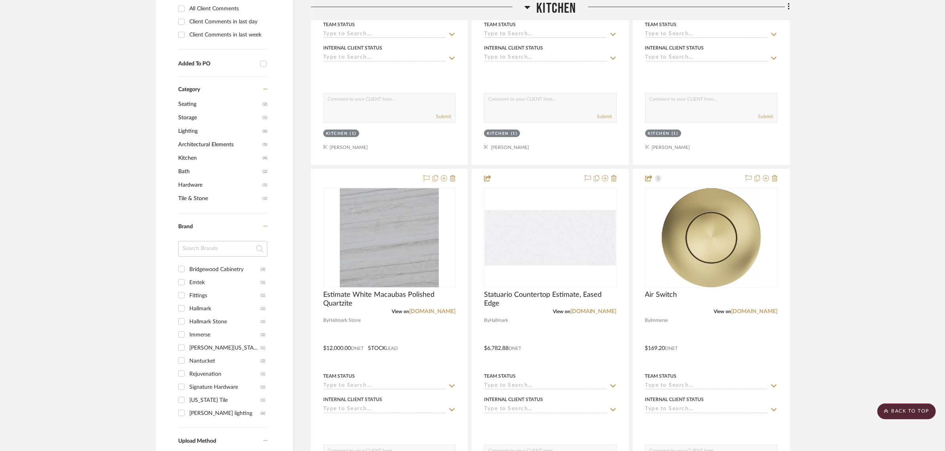
scroll to position [450, 0]
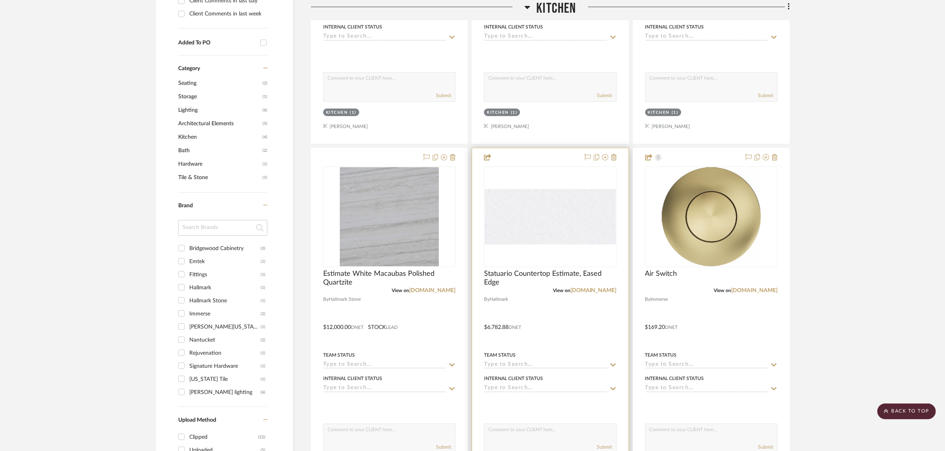
click at [538, 222] on img "0" at bounding box center [550, 217] width 131 height 56
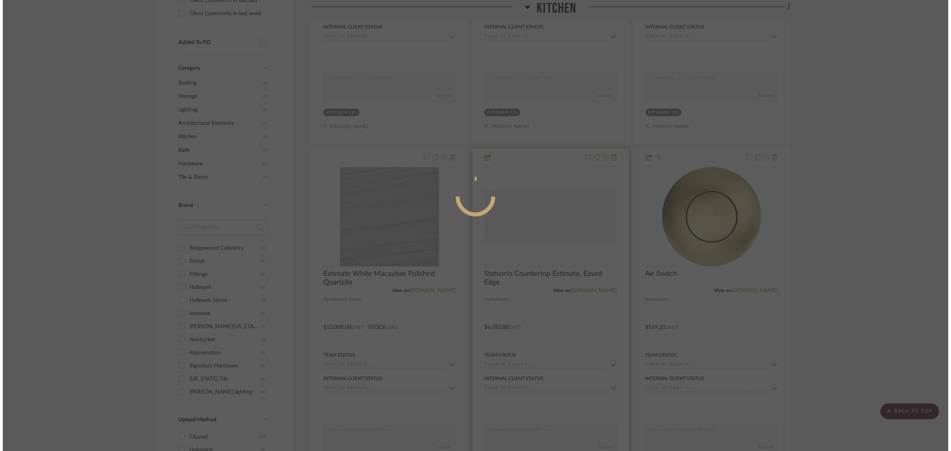
scroll to position [0, 0]
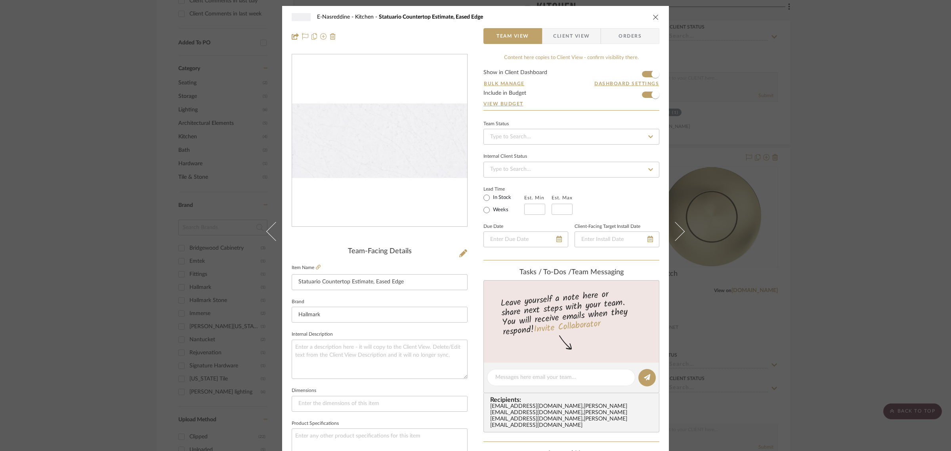
click at [610, 15] on div "E-Nasreddine Kitchen Statuario Countertop Estimate, Eased Edge" at bounding box center [476, 17] width 368 height 16
click at [610, 17] on icon "close" at bounding box center [656, 17] width 6 height 6
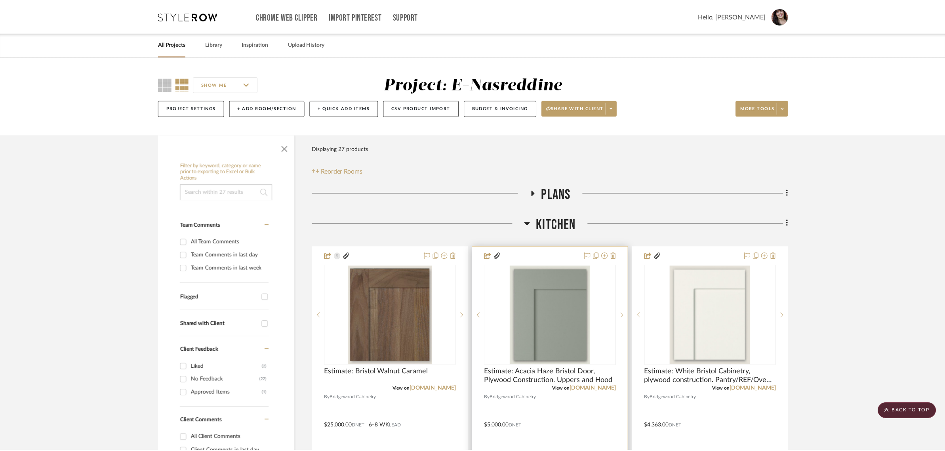
scroll to position [450, 0]
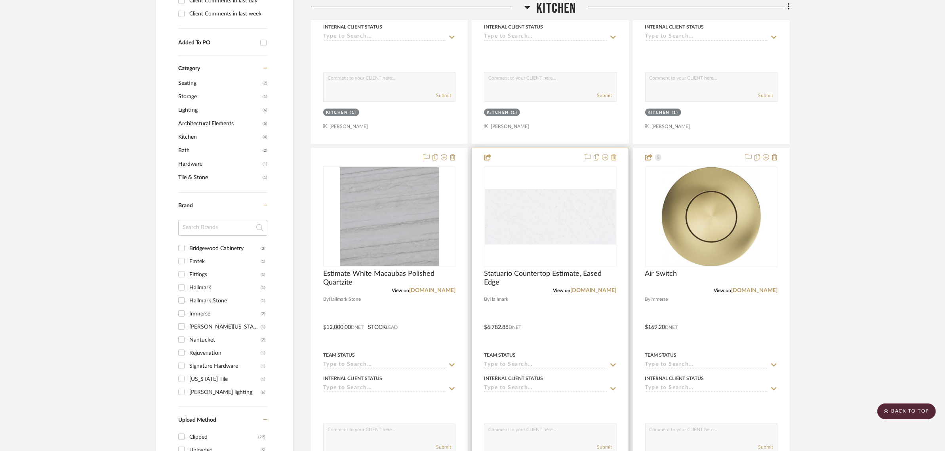
click at [610, 160] on icon at bounding box center [614, 157] width 6 height 6
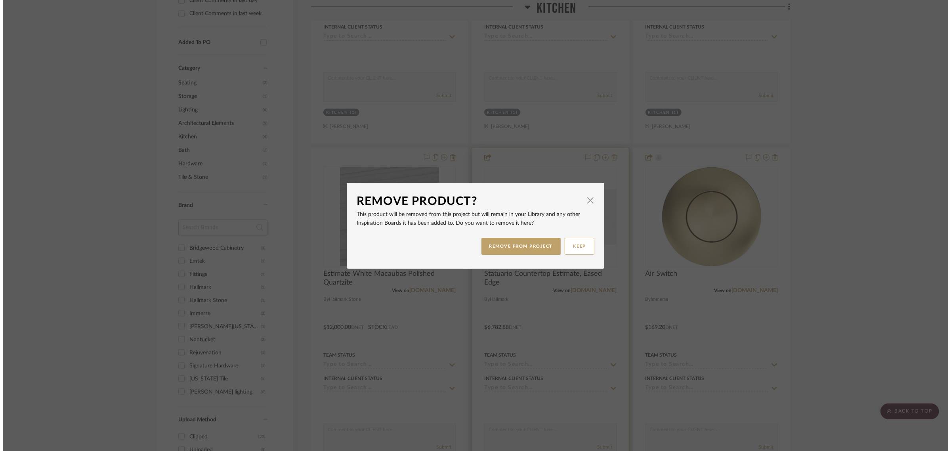
scroll to position [0, 0]
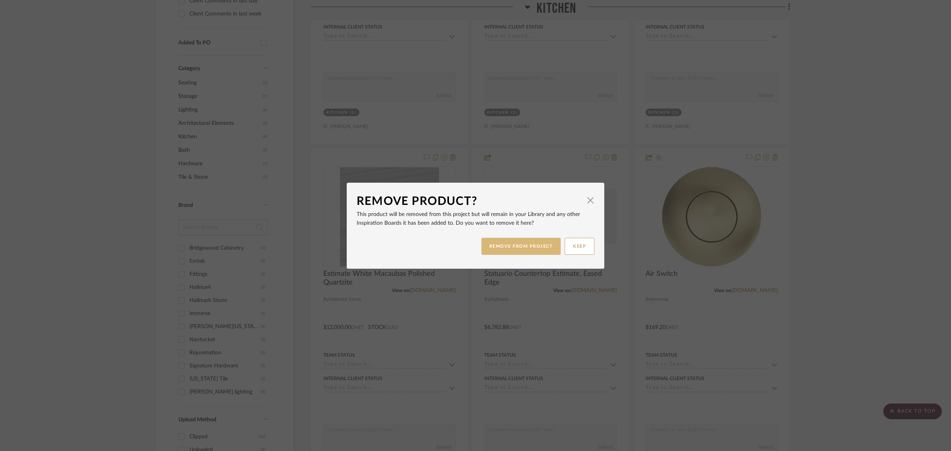
click at [538, 244] on button "REMOVE FROM PROJECT" at bounding box center [521, 246] width 80 height 17
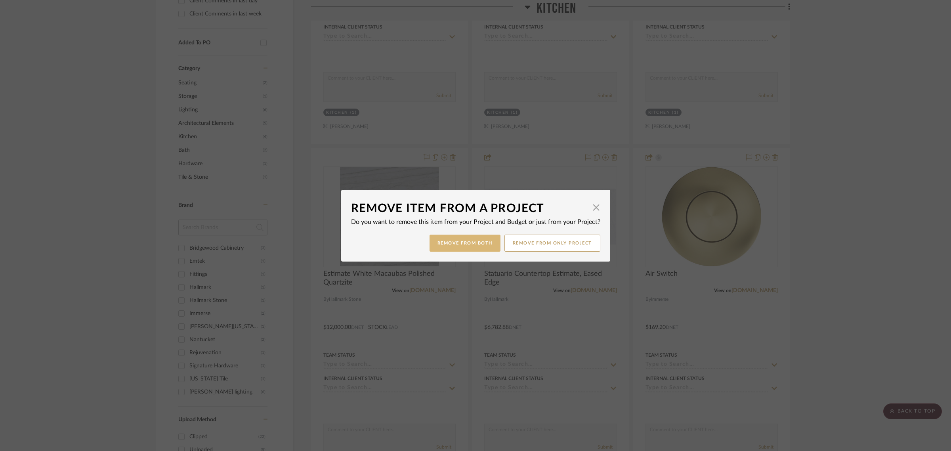
click at [480, 245] on button "Remove from Both" at bounding box center [464, 243] width 71 height 17
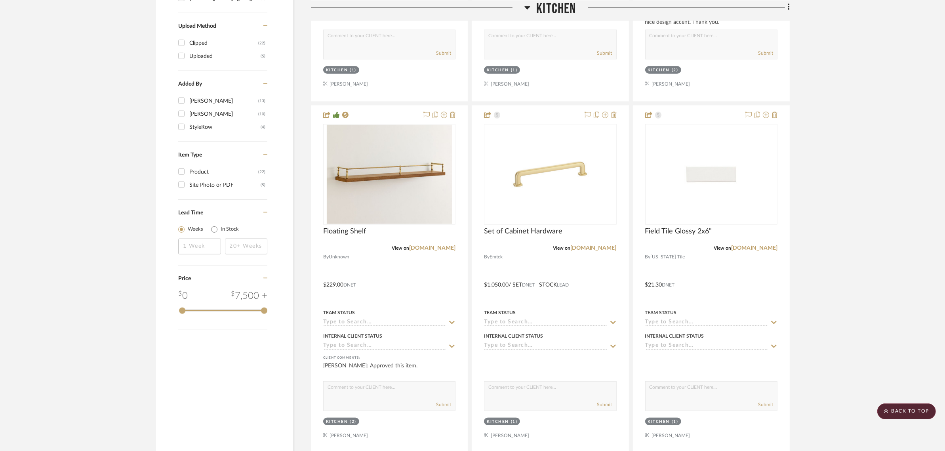
scroll to position [846, 0]
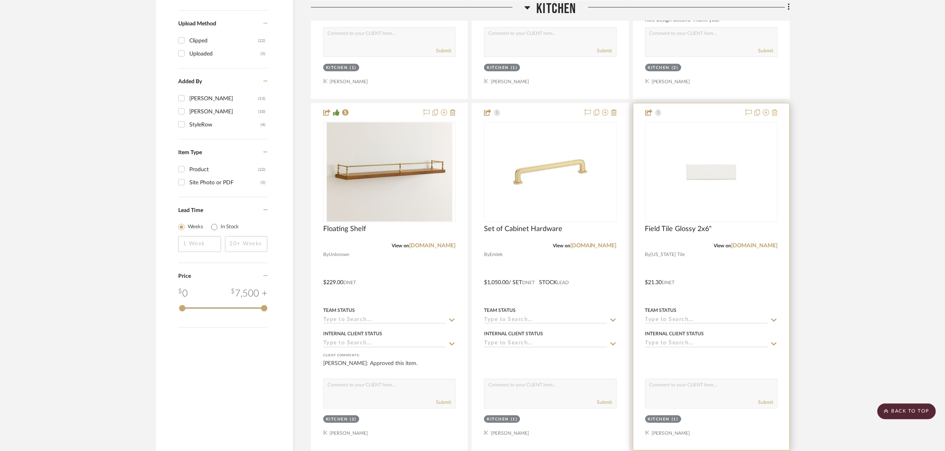
click at [610, 112] on icon at bounding box center [775, 112] width 6 height 6
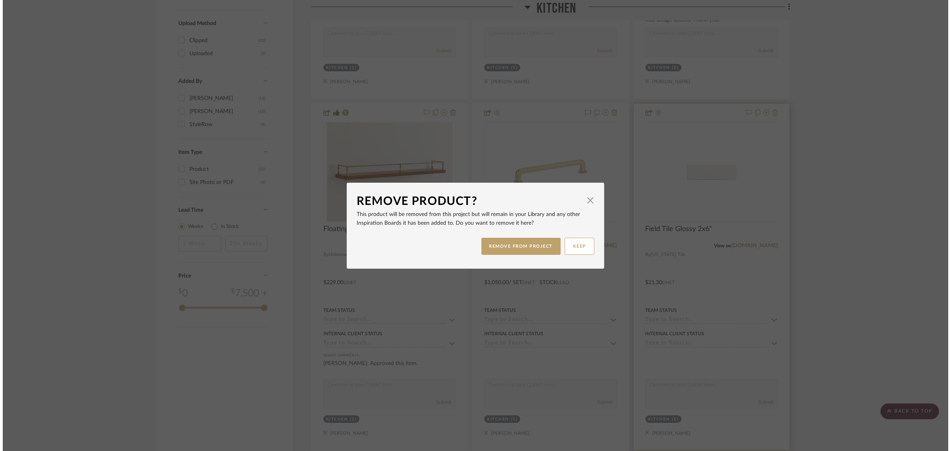
scroll to position [0, 0]
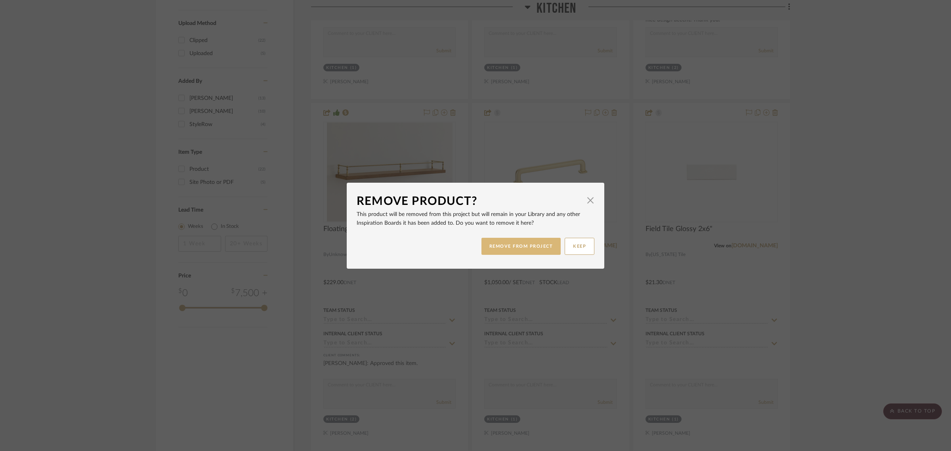
click at [534, 246] on button "REMOVE FROM PROJECT" at bounding box center [521, 246] width 80 height 17
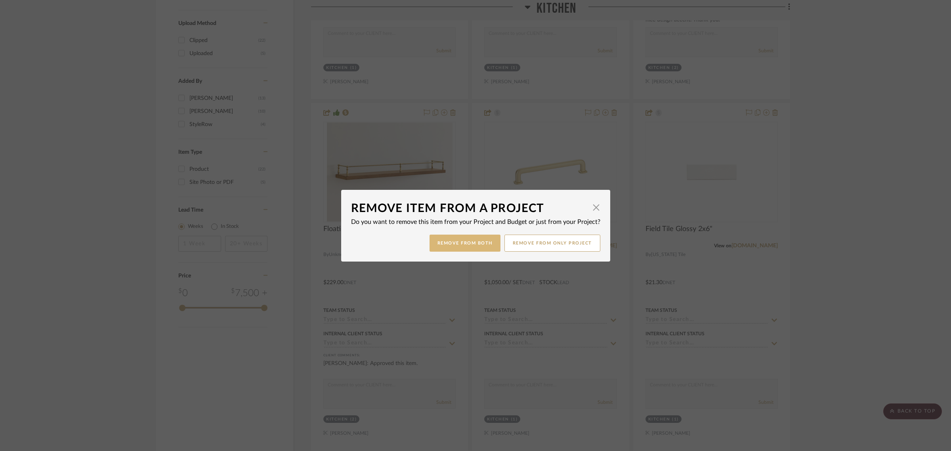
click at [462, 237] on button "Remove from Both" at bounding box center [464, 243] width 71 height 17
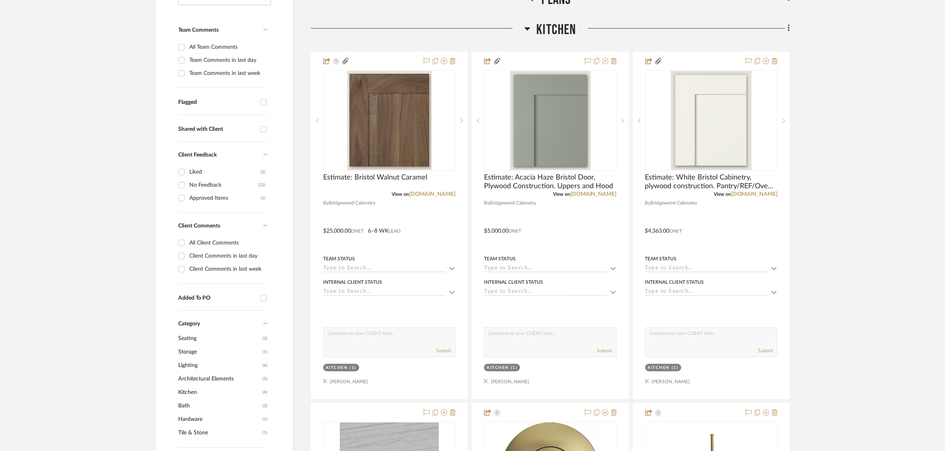
scroll to position [198, 0]
